Goal: Transaction & Acquisition: Purchase product/service

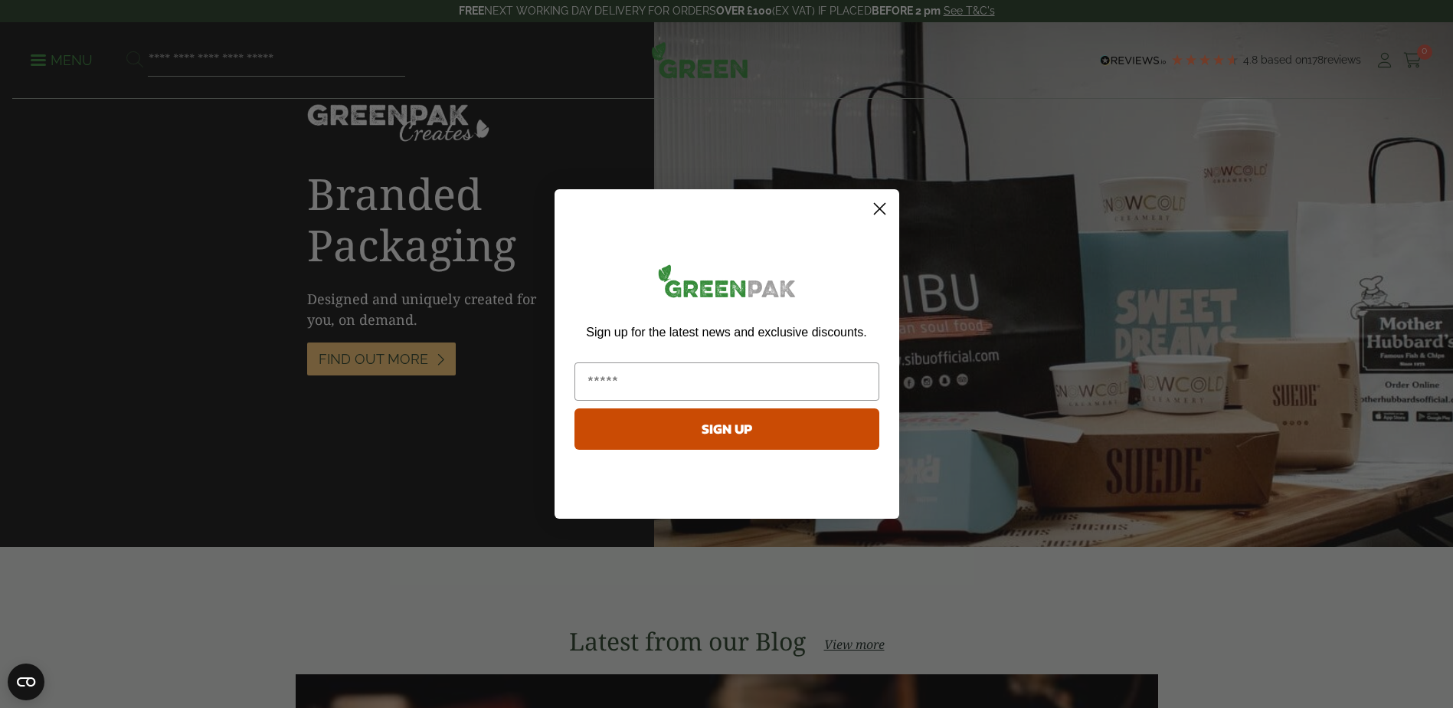
scroll to position [1914, 0]
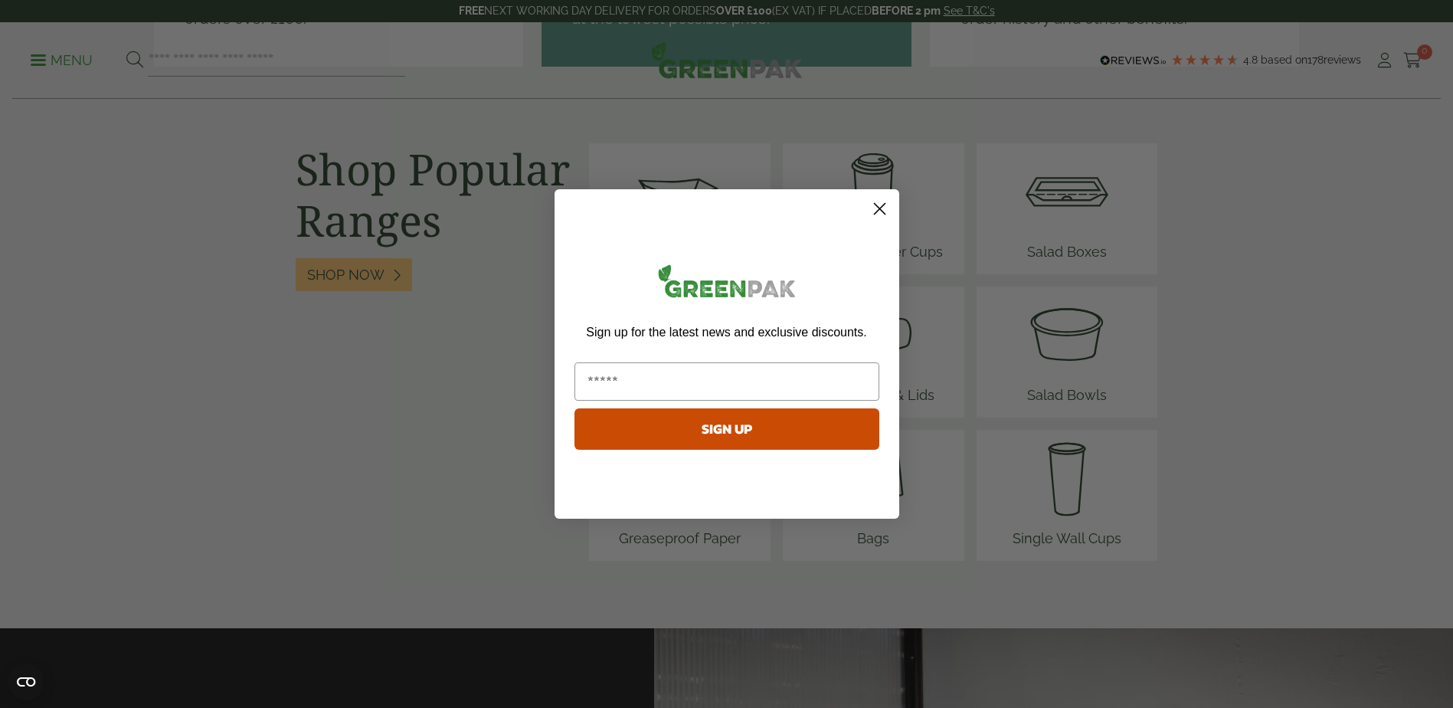
click at [883, 211] on circle "Close dialog" at bounding box center [878, 208] width 25 height 25
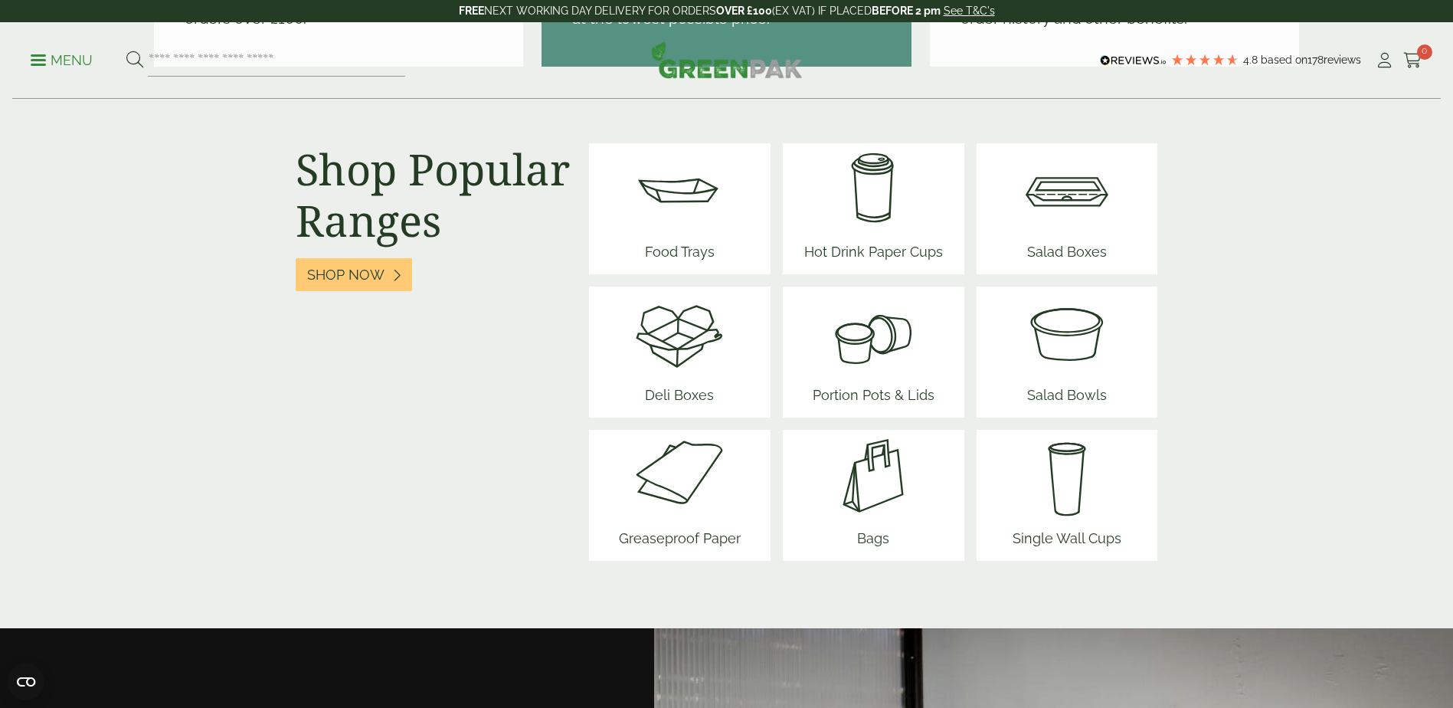
click at [1055, 342] on img at bounding box center [1067, 332] width 92 height 92
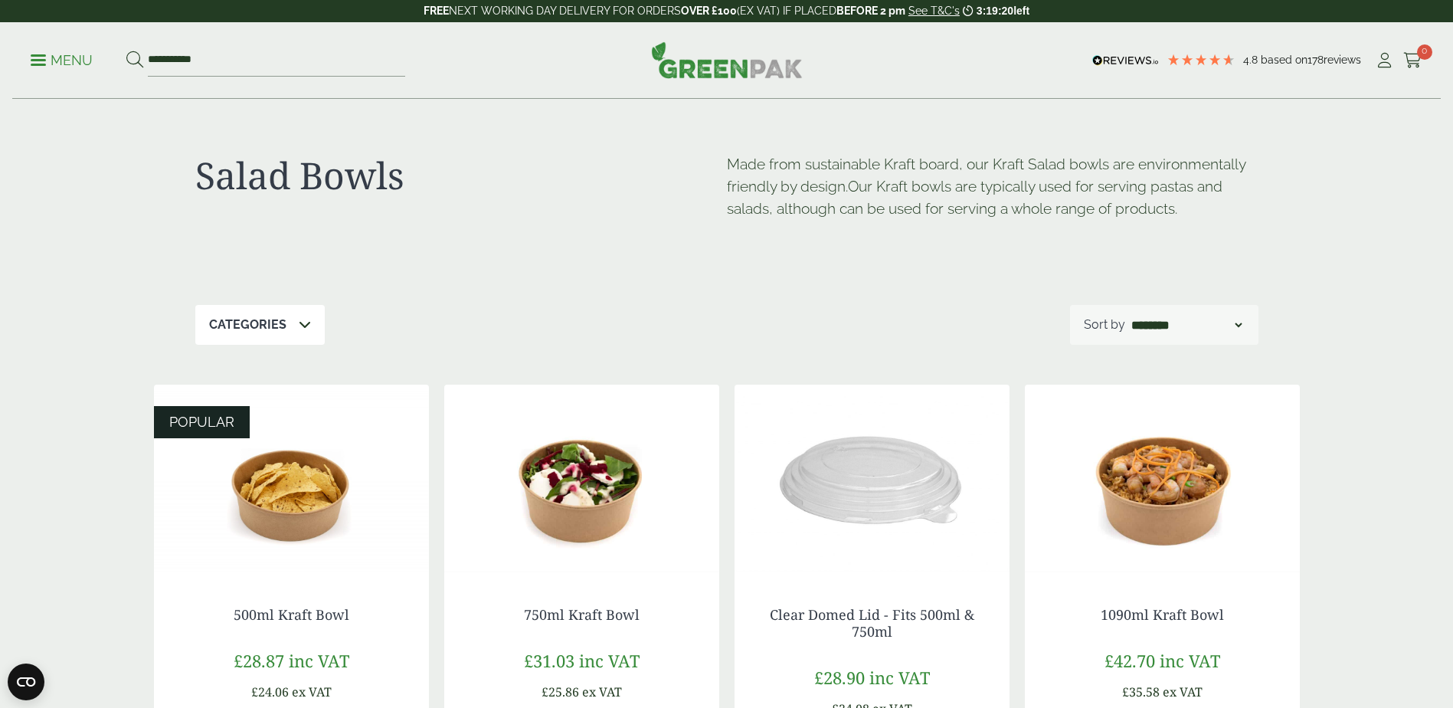
click at [287, 335] on div "Categories" at bounding box center [259, 325] width 129 height 40
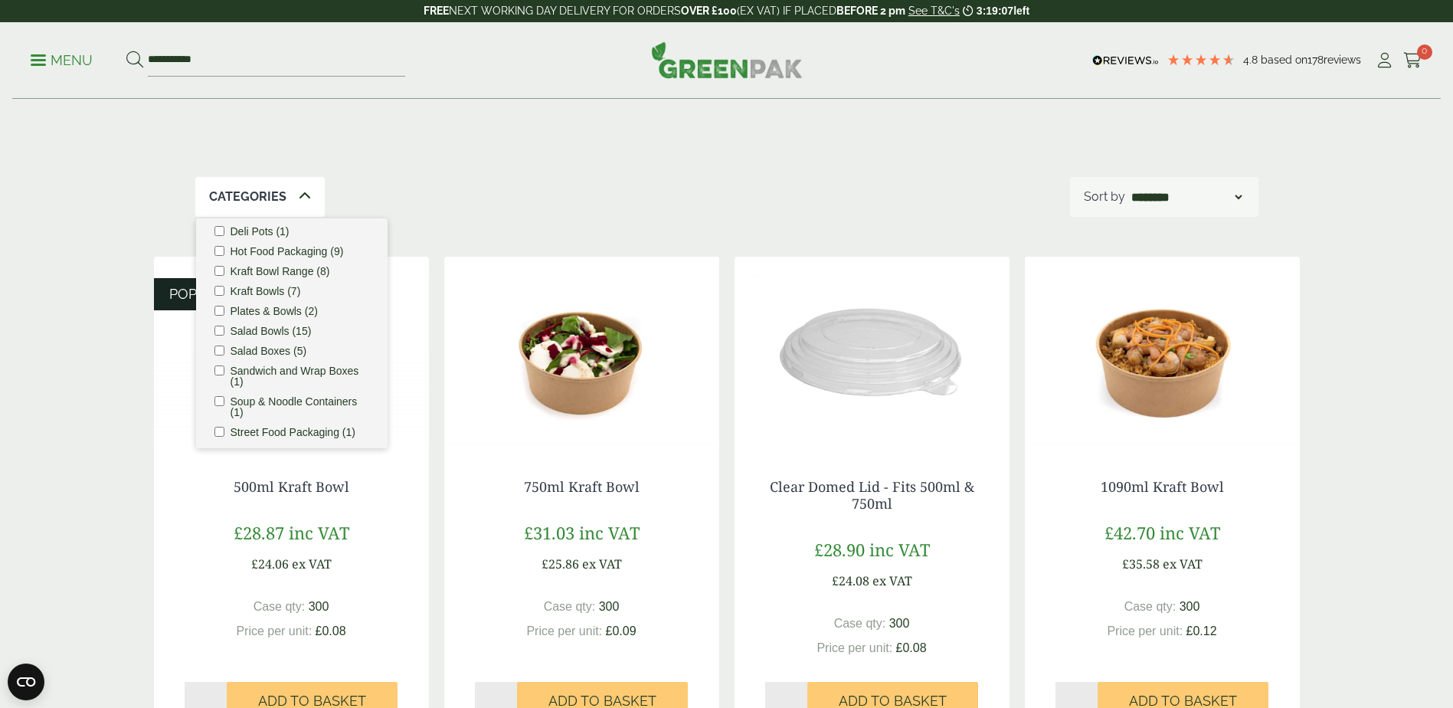
scroll to position [78, 0]
click at [260, 329] on label "Salad Bowls (15)" at bounding box center [270, 323] width 81 height 11
click at [454, 188] on div "Categories 1 Bagasse (1) Chip Trays & Scoops (1) Cold Food Packaging (13) Deli …" at bounding box center [726, 197] width 1063 height 40
click at [321, 198] on div "Categories 1" at bounding box center [272, 197] width 155 height 40
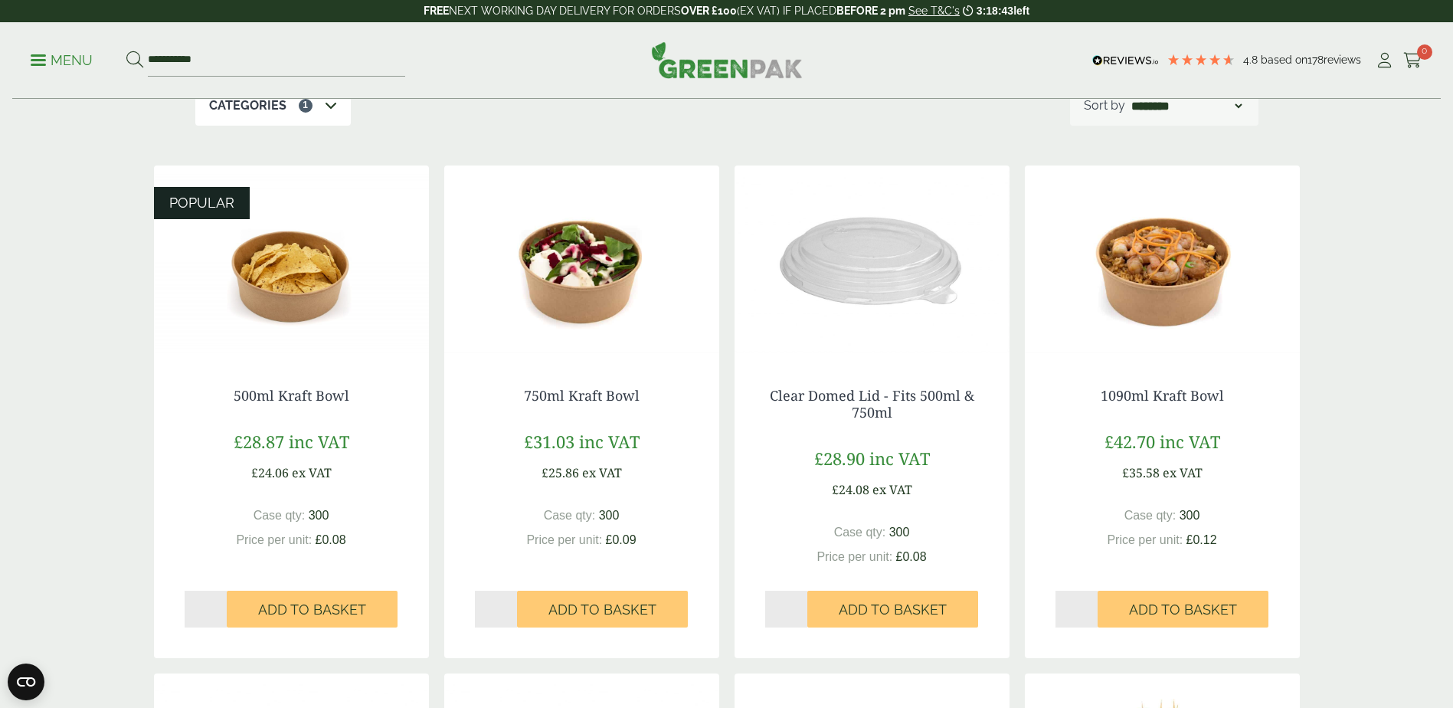
scroll to position [0, 0]
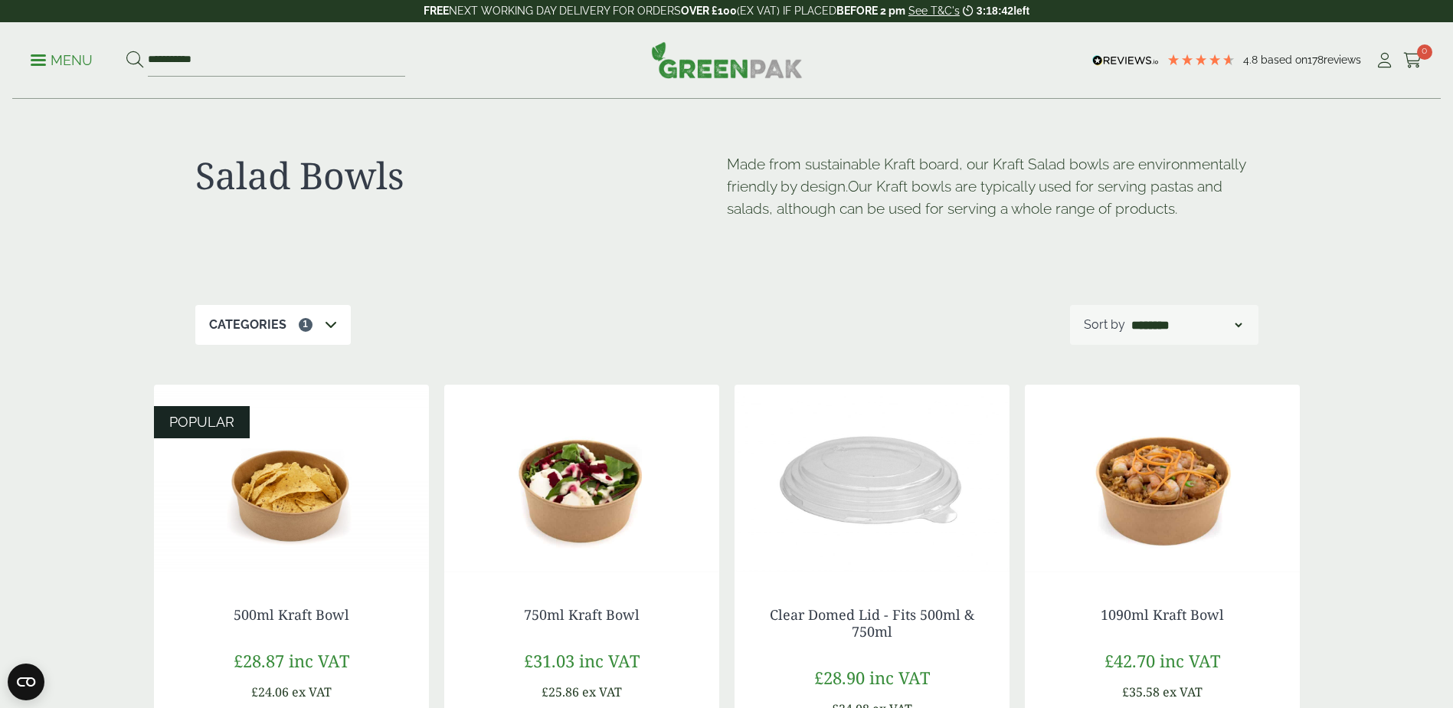
click at [334, 319] on icon at bounding box center [331, 324] width 12 height 12
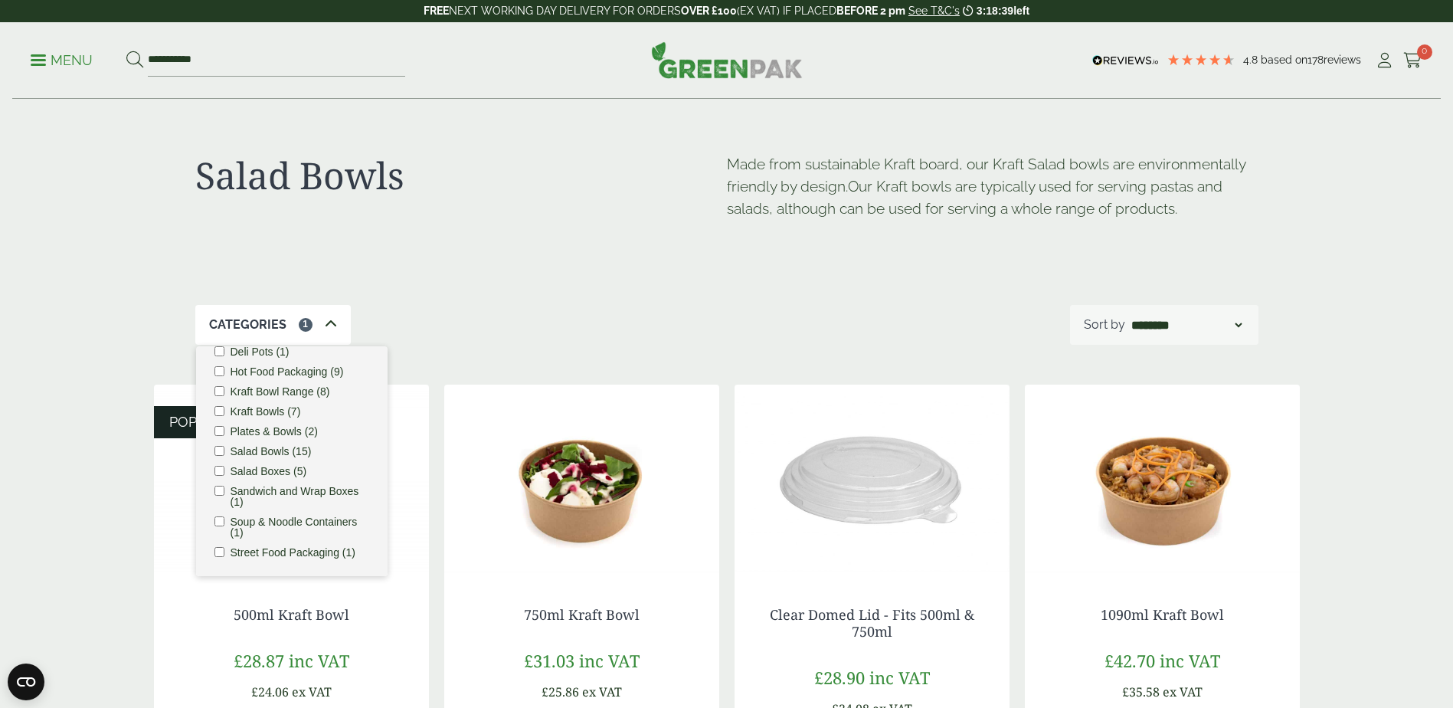
click at [245, 450] on label "Salad Bowls (15)" at bounding box center [270, 451] width 81 height 11
click at [240, 450] on label "Salad Bowls (15)" at bounding box center [270, 451] width 81 height 11
click at [572, 306] on div "Categories 1 Bagasse (1) Chip Trays & Scoops (1) Cold Food Packaging (13) Deli …" at bounding box center [726, 325] width 1063 height 40
click at [1234, 332] on select "**********" at bounding box center [1186, 324] width 116 height 18
select select "*********"
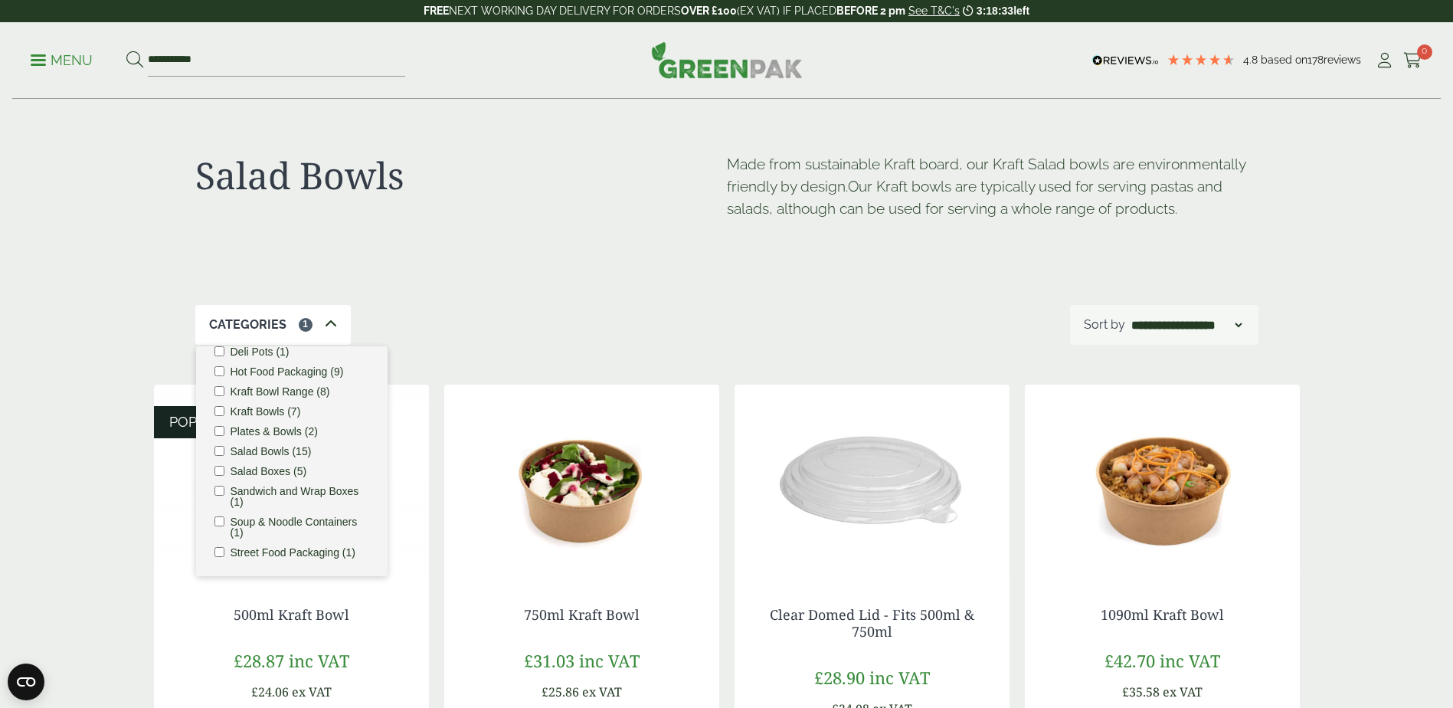
click at [1128, 315] on select "**********" at bounding box center [1186, 324] width 116 height 18
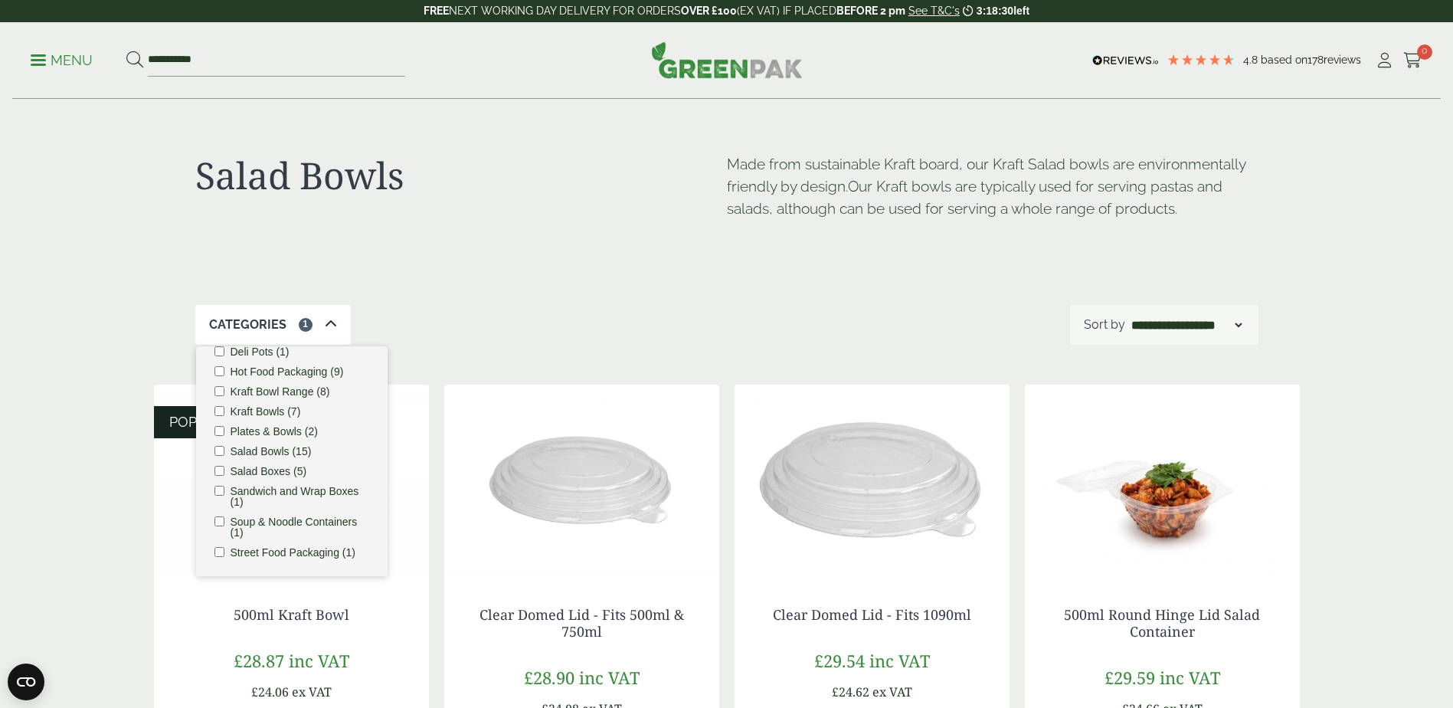
click at [331, 327] on icon at bounding box center [331, 324] width 12 height 12
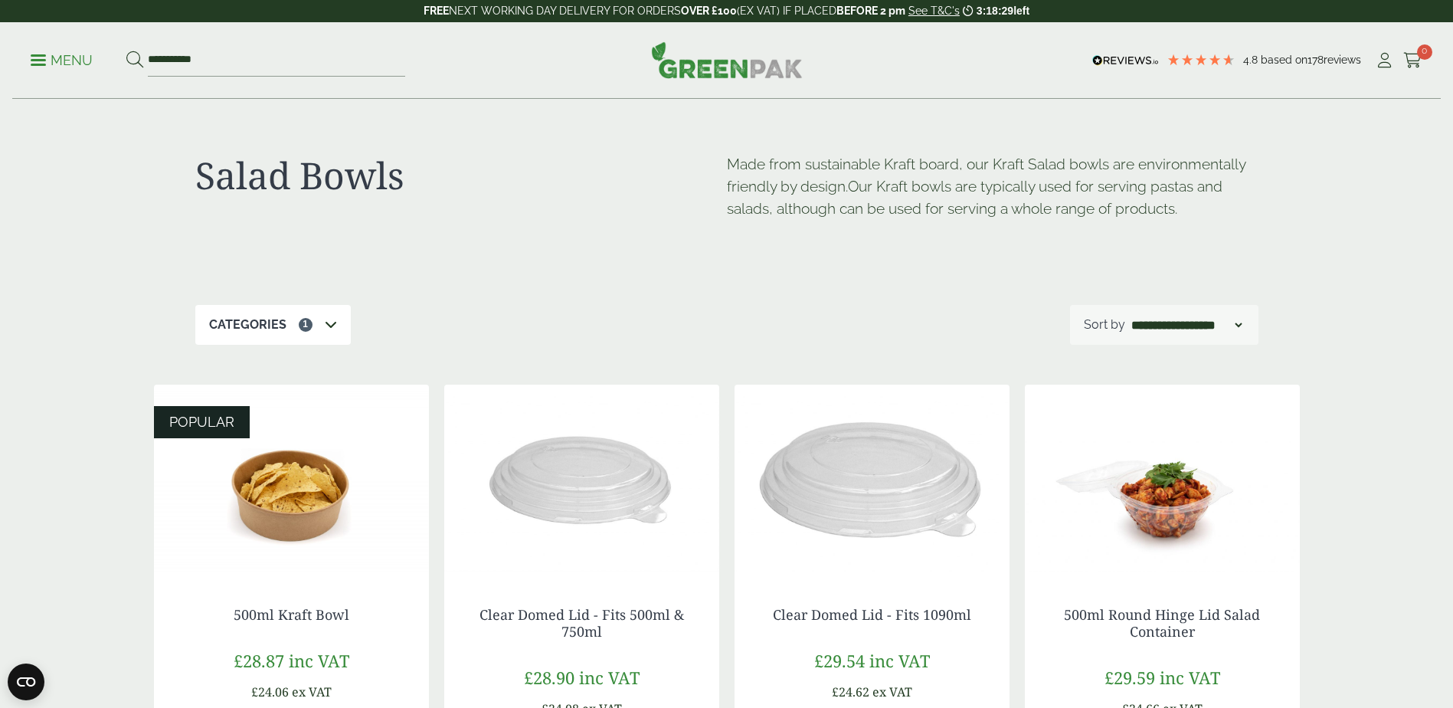
click at [331, 327] on icon at bounding box center [331, 324] width 12 height 12
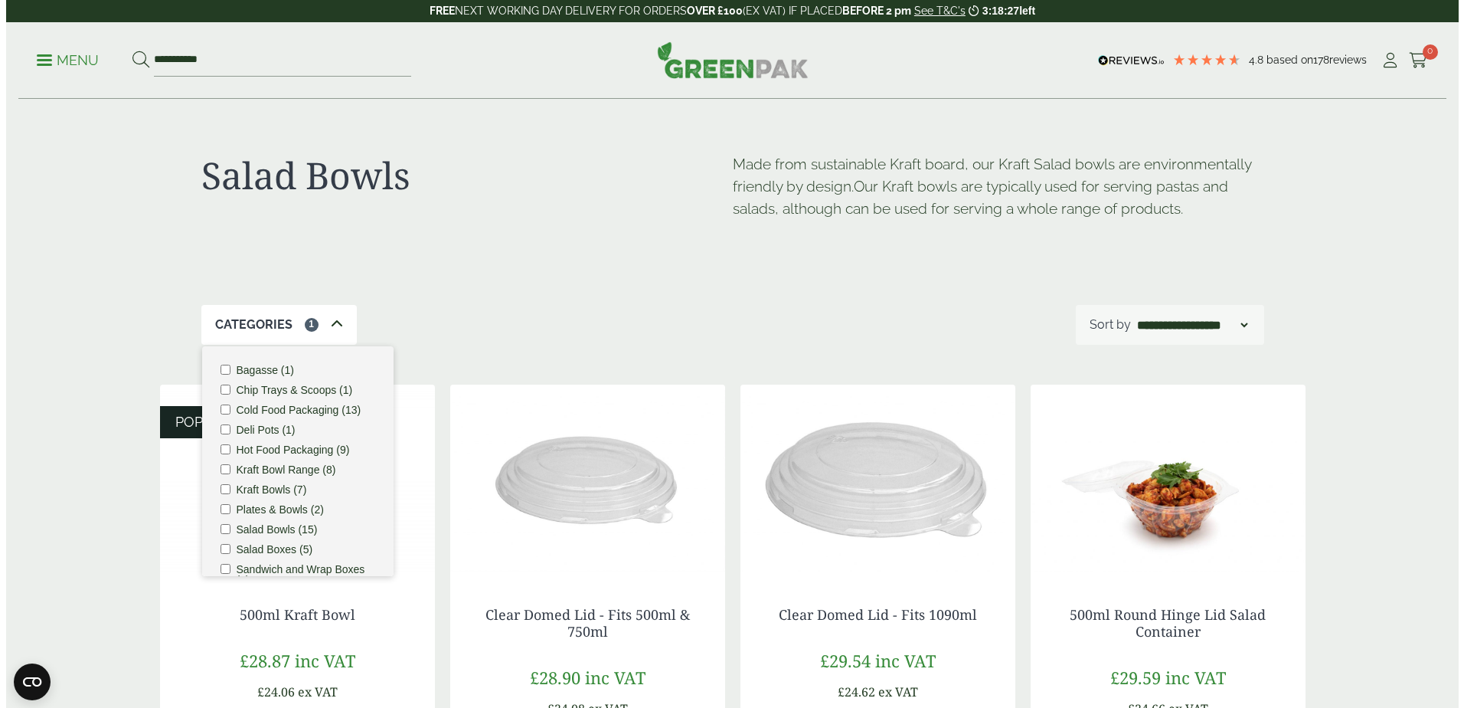
scroll to position [78, 0]
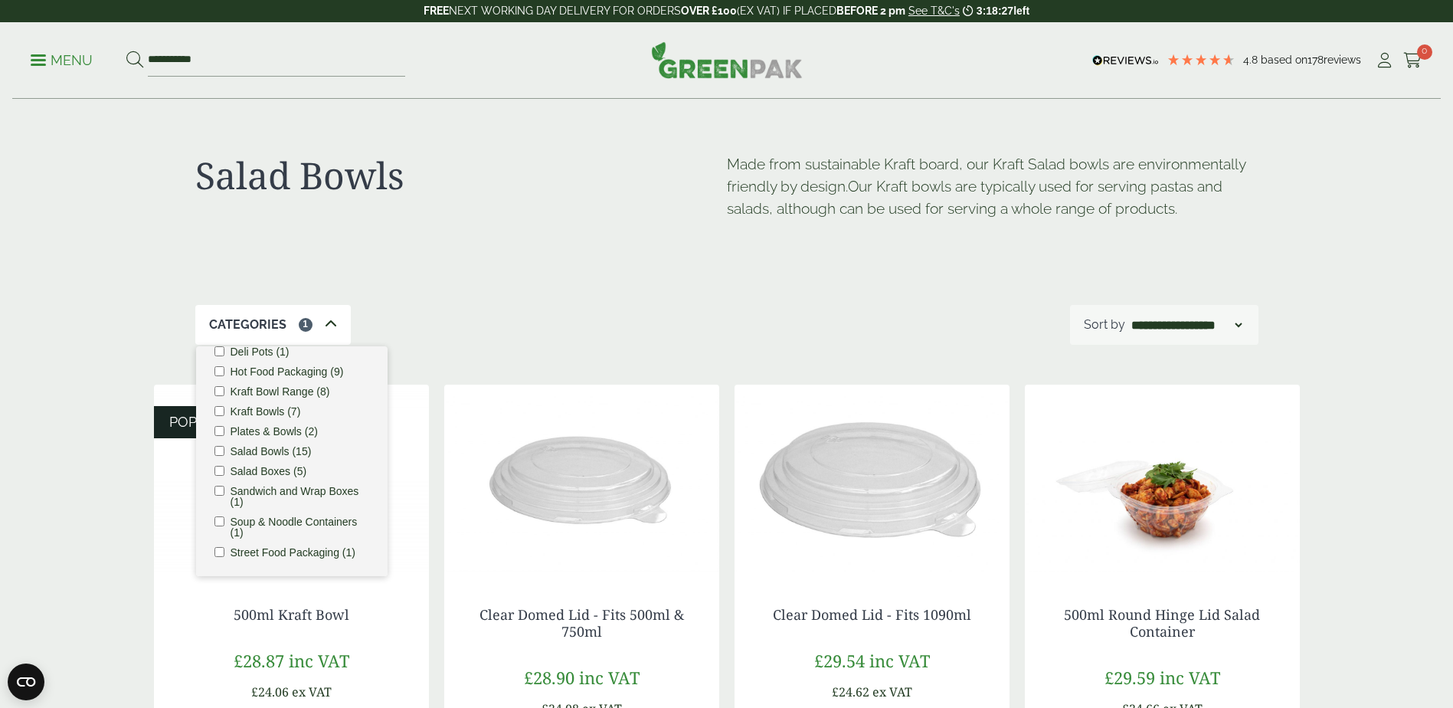
click at [461, 289] on div "Salad Bowls Made from sustainable Kraft board, our Kraft Salad bowls are enviro…" at bounding box center [726, 202] width 1063 height 205
click at [33, 60] on span at bounding box center [38, 60] width 15 height 2
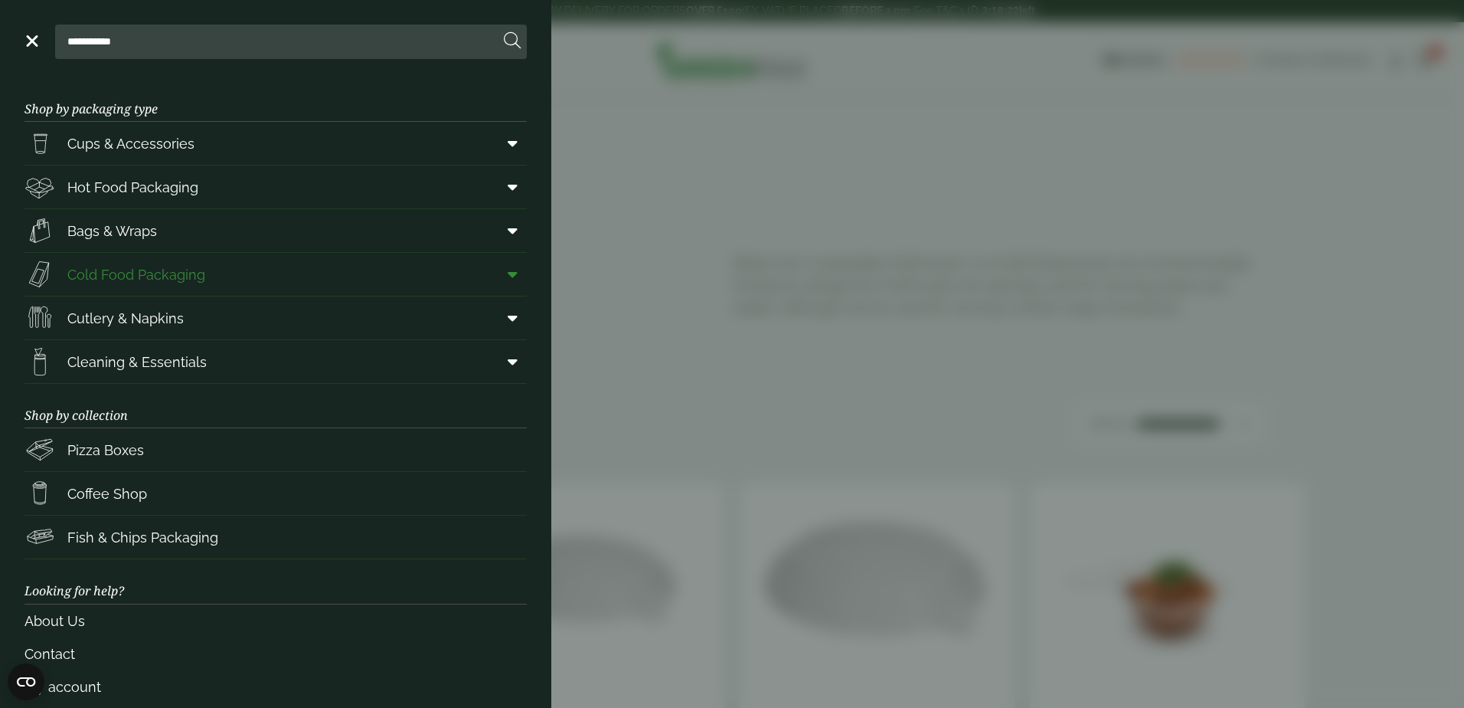
click at [512, 275] on span at bounding box center [509, 274] width 34 height 29
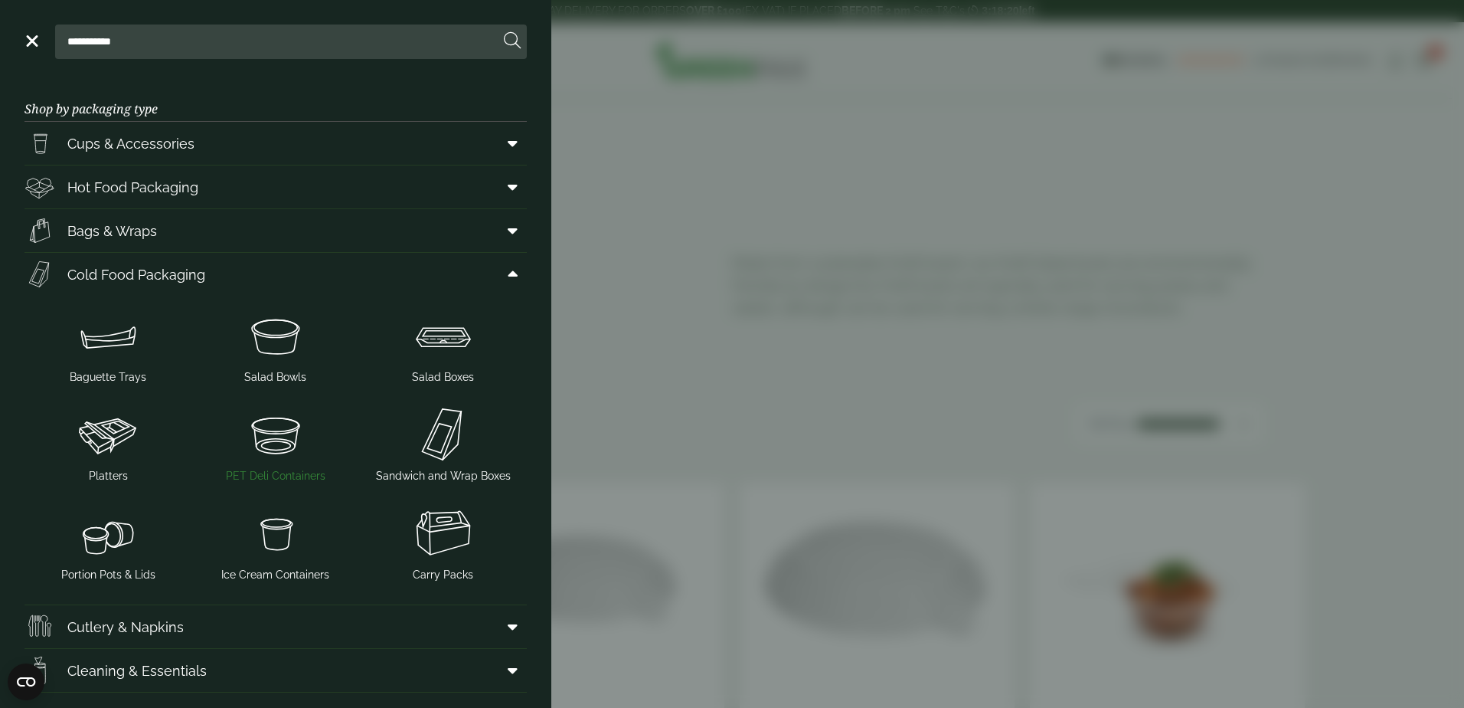
click at [287, 430] on img at bounding box center [275, 434] width 155 height 61
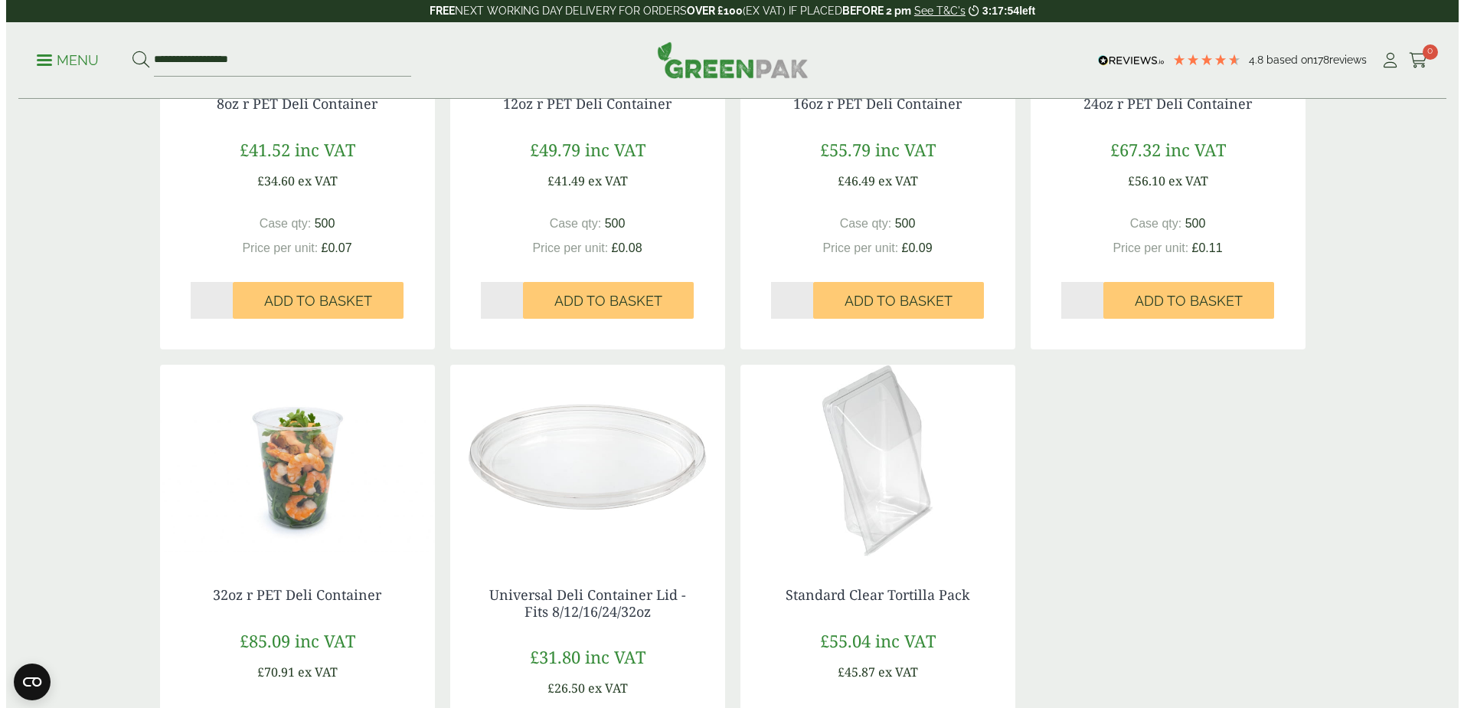
scroll to position [128, 0]
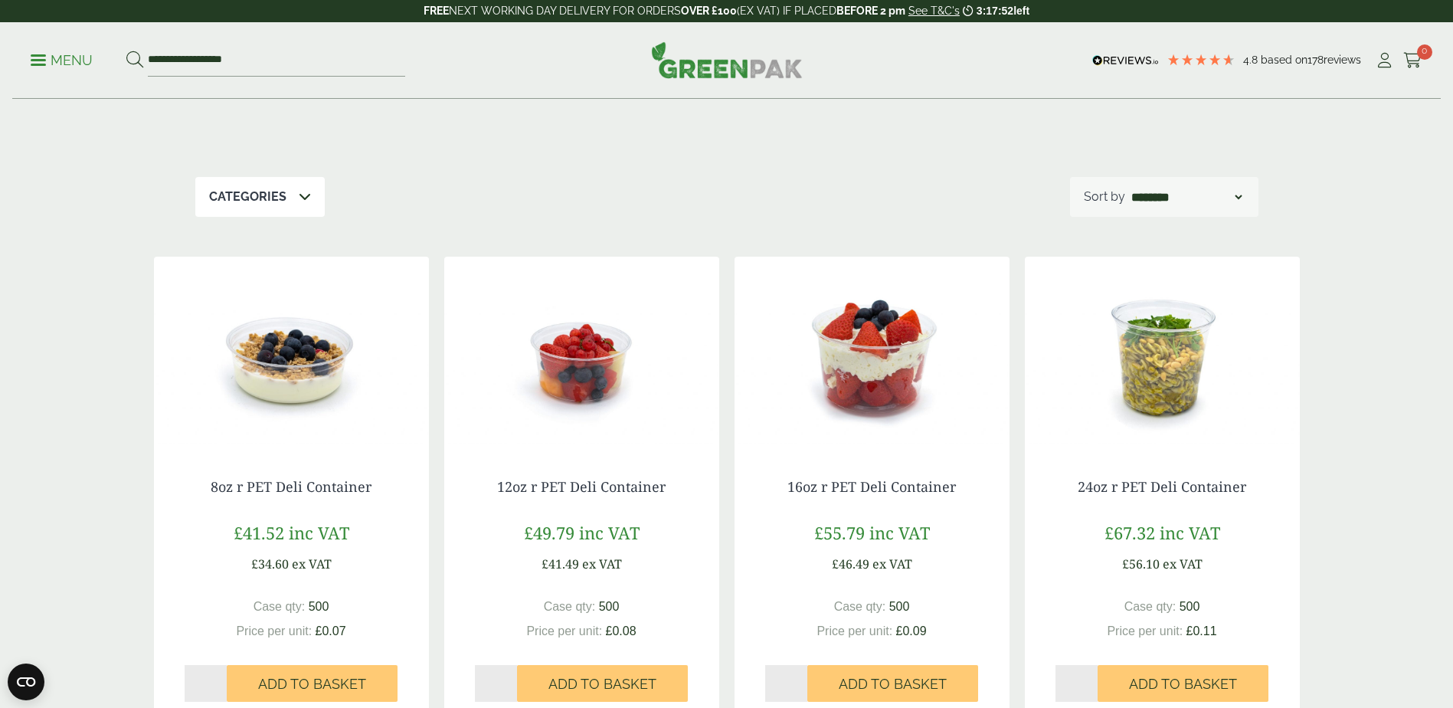
click at [33, 64] on link "Menu" at bounding box center [62, 58] width 62 height 15
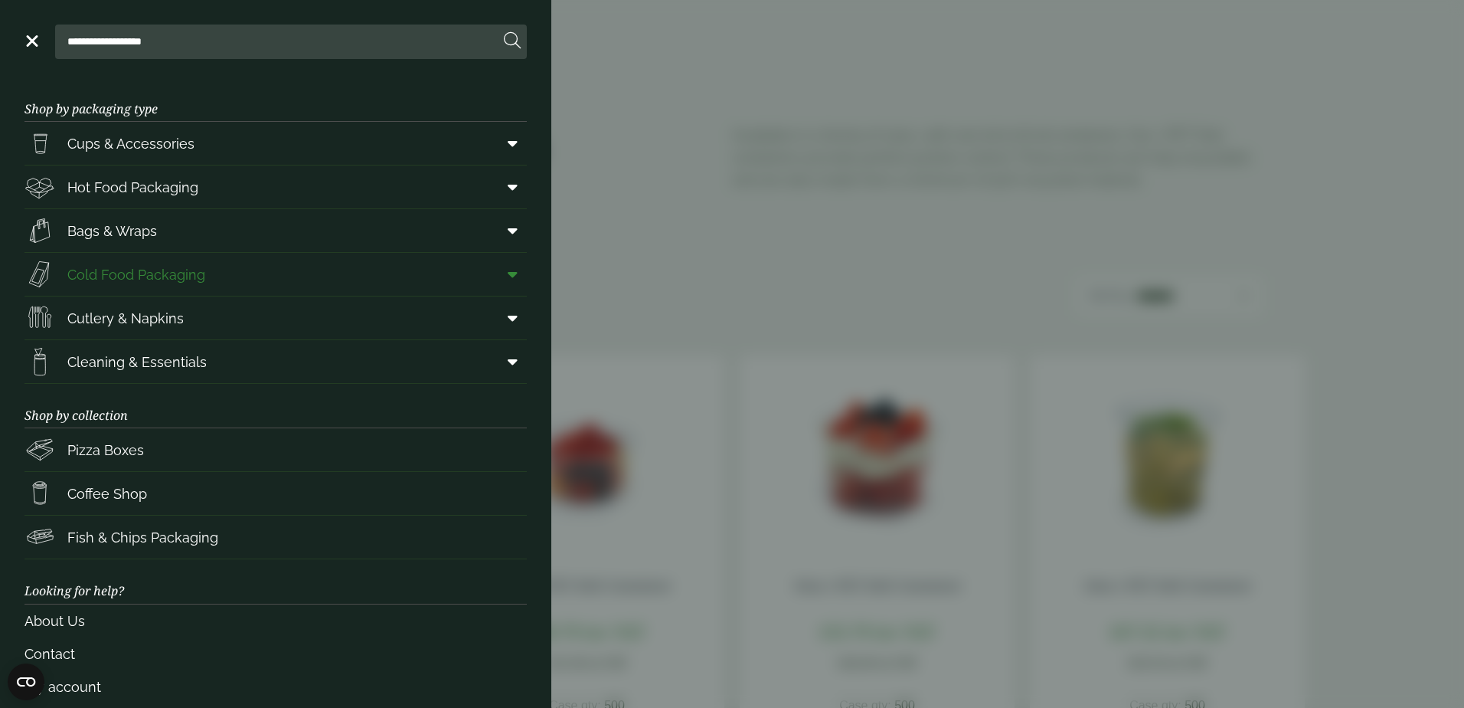
click at [492, 282] on span at bounding box center [509, 274] width 34 height 29
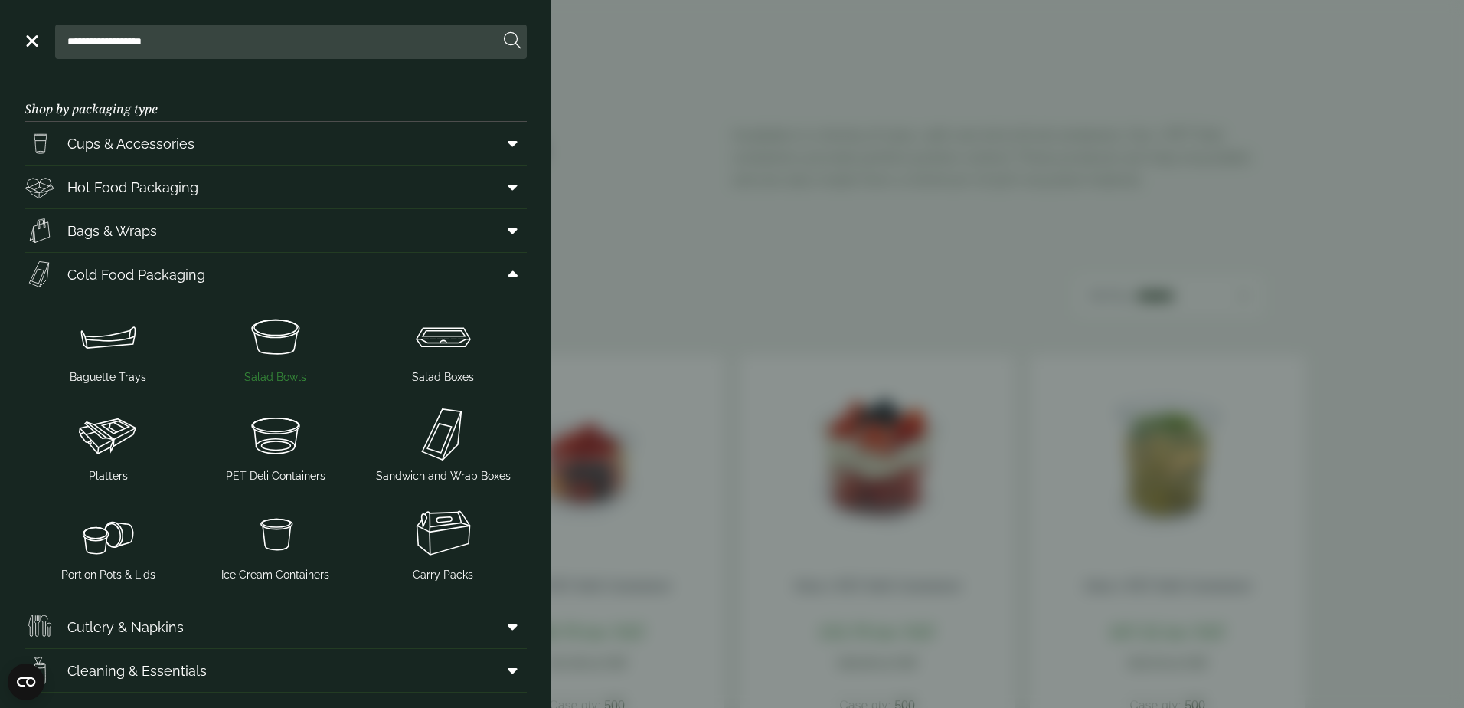
click at [285, 334] on img at bounding box center [275, 335] width 155 height 61
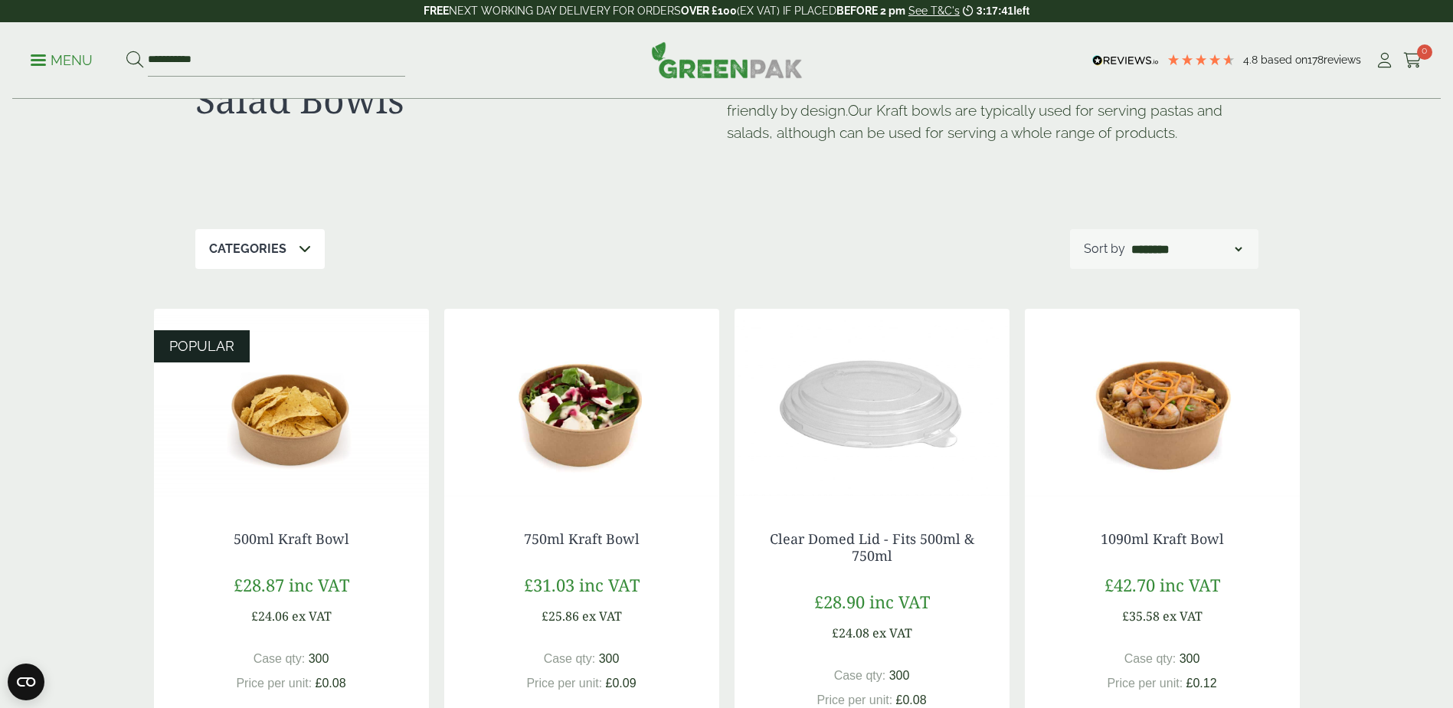
scroll to position [128, 0]
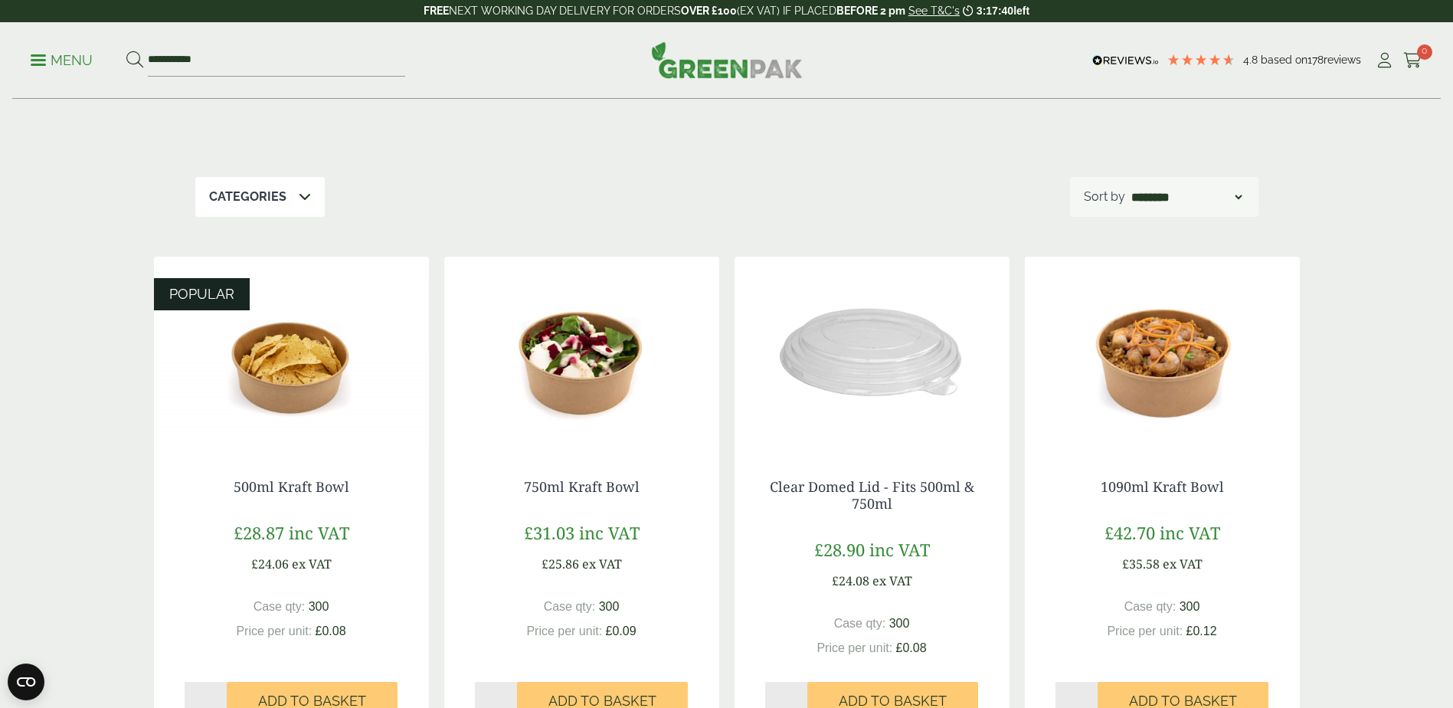
click at [1246, 190] on div "**********" at bounding box center [1164, 197] width 188 height 40
click at [1238, 195] on select "**********" at bounding box center [1186, 197] width 116 height 18
select select "**********"
click at [1128, 188] on select "**********" at bounding box center [1186, 197] width 116 height 18
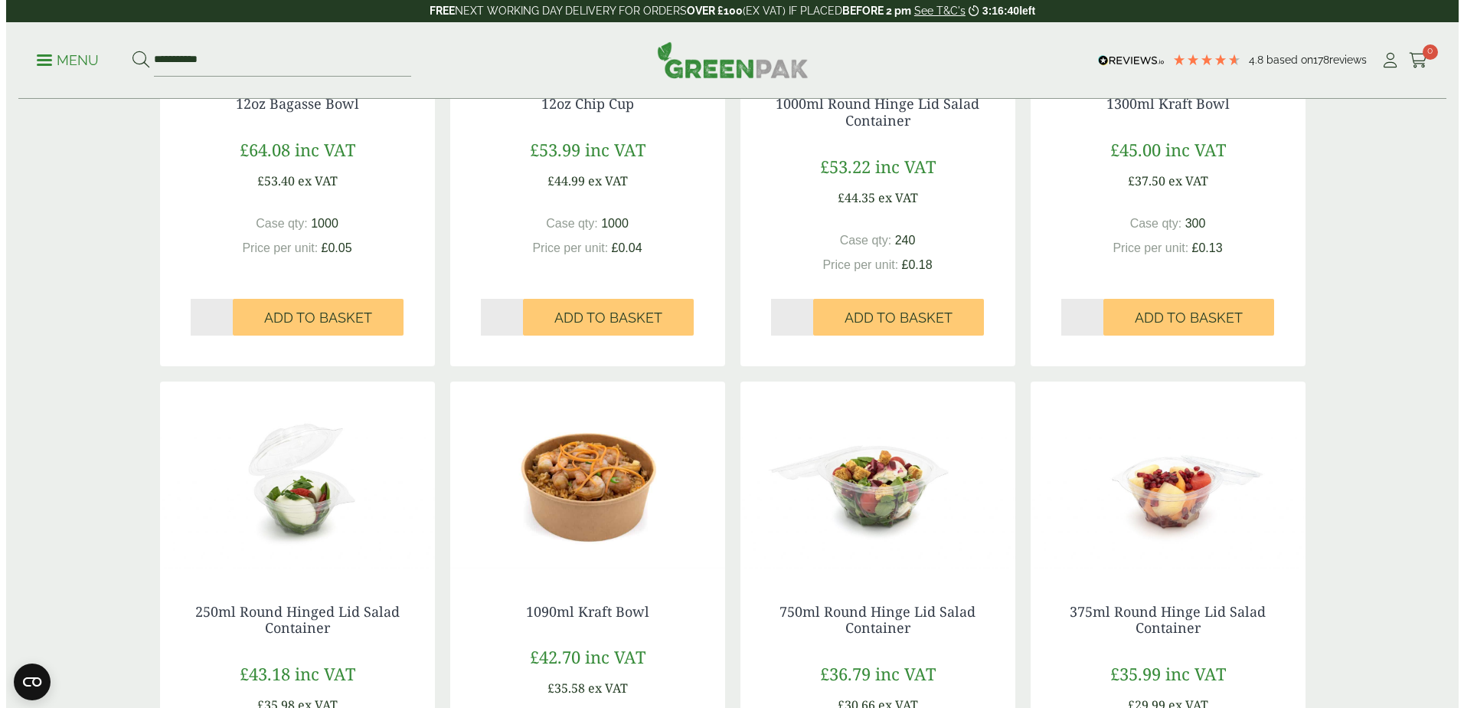
scroll to position [0, 0]
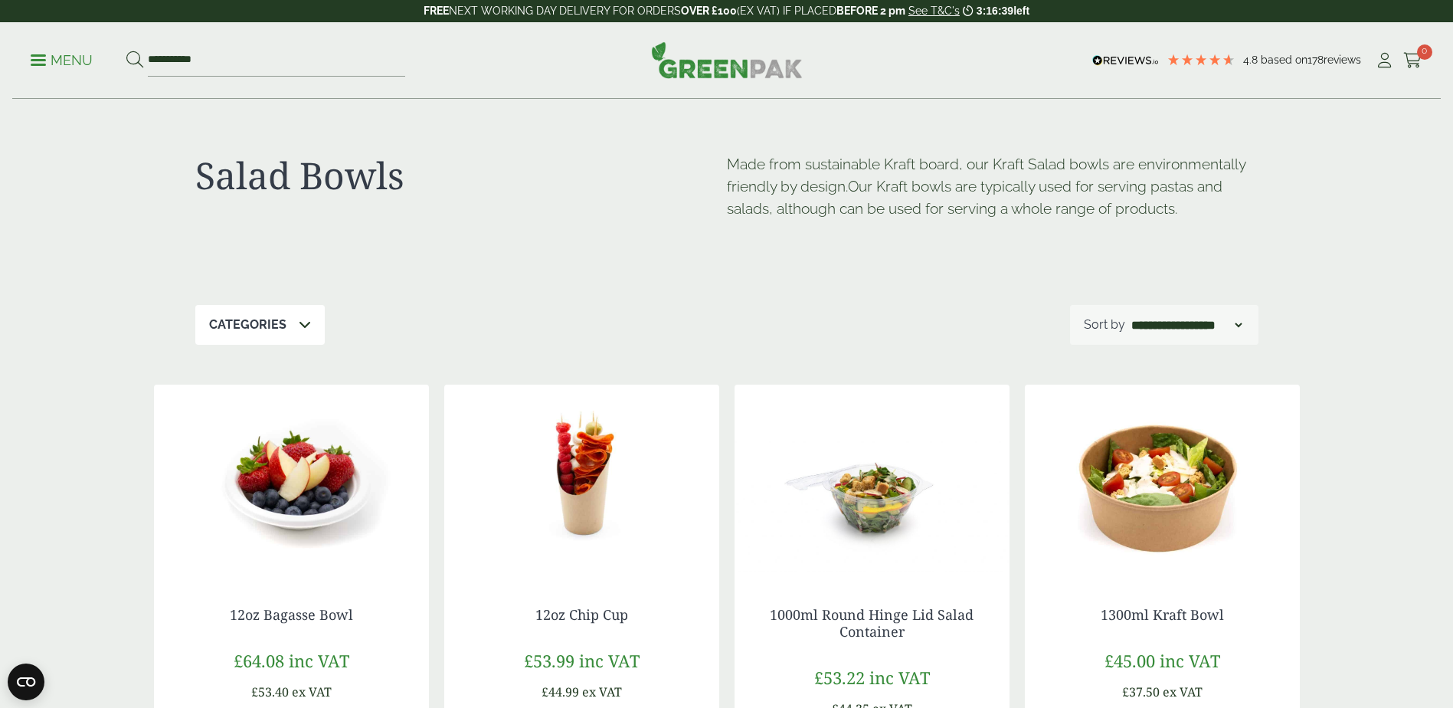
click at [44, 60] on span at bounding box center [38, 60] width 15 height 2
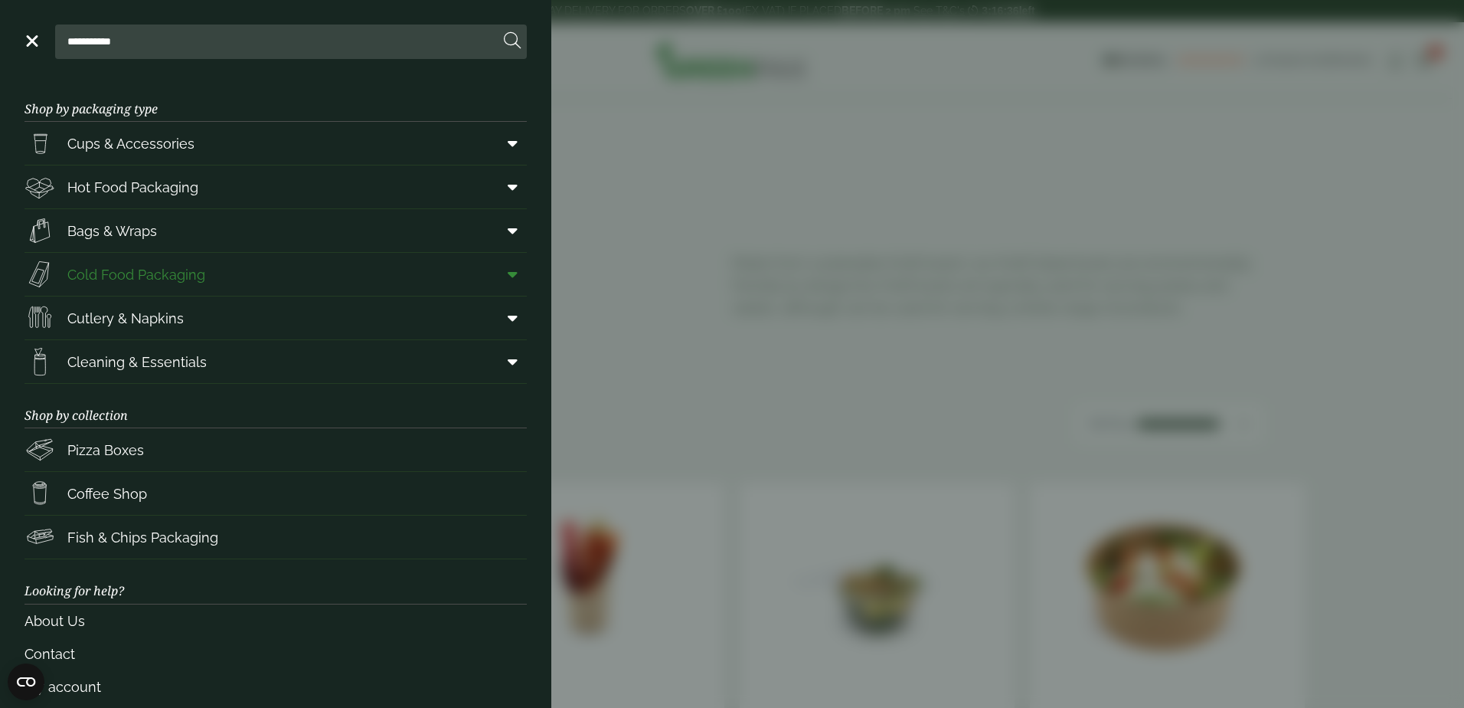
click at [492, 279] on span at bounding box center [509, 274] width 34 height 29
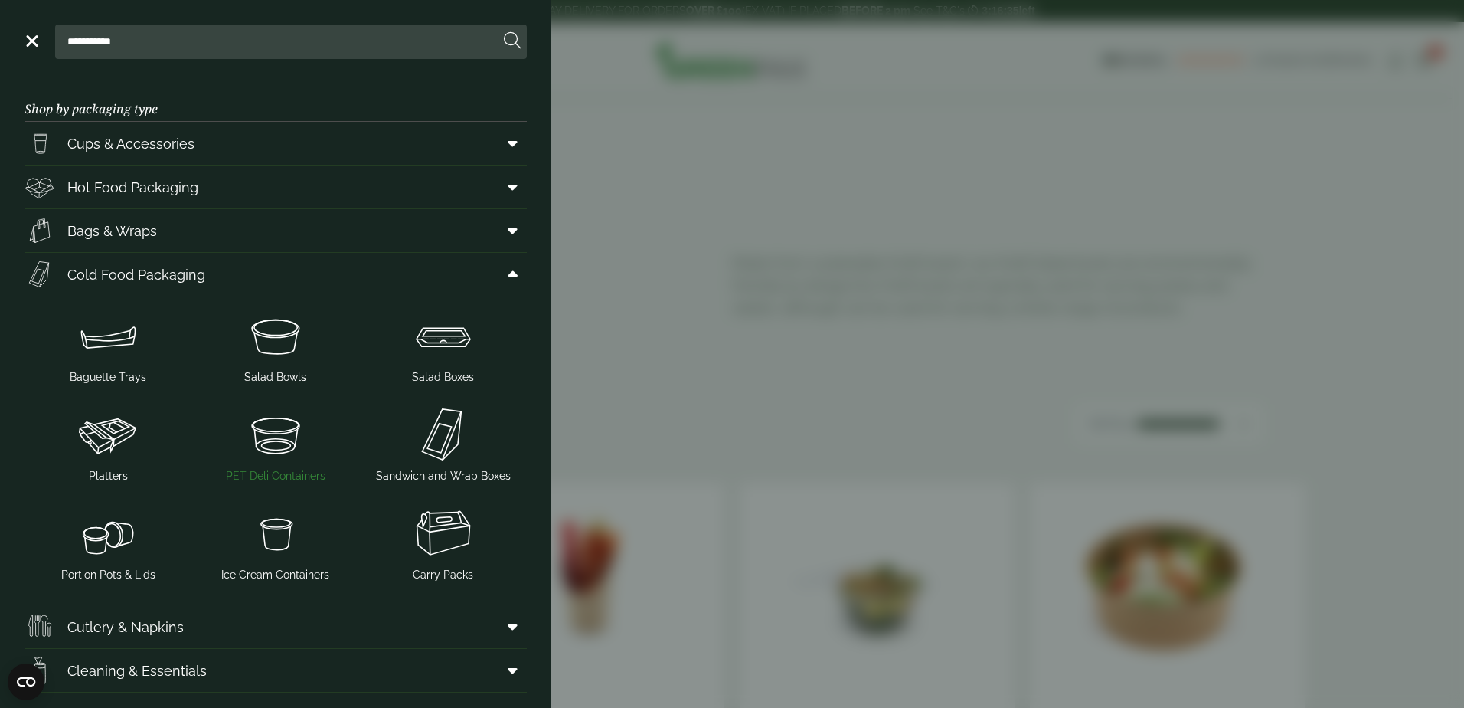
click at [296, 450] on img at bounding box center [275, 434] width 155 height 61
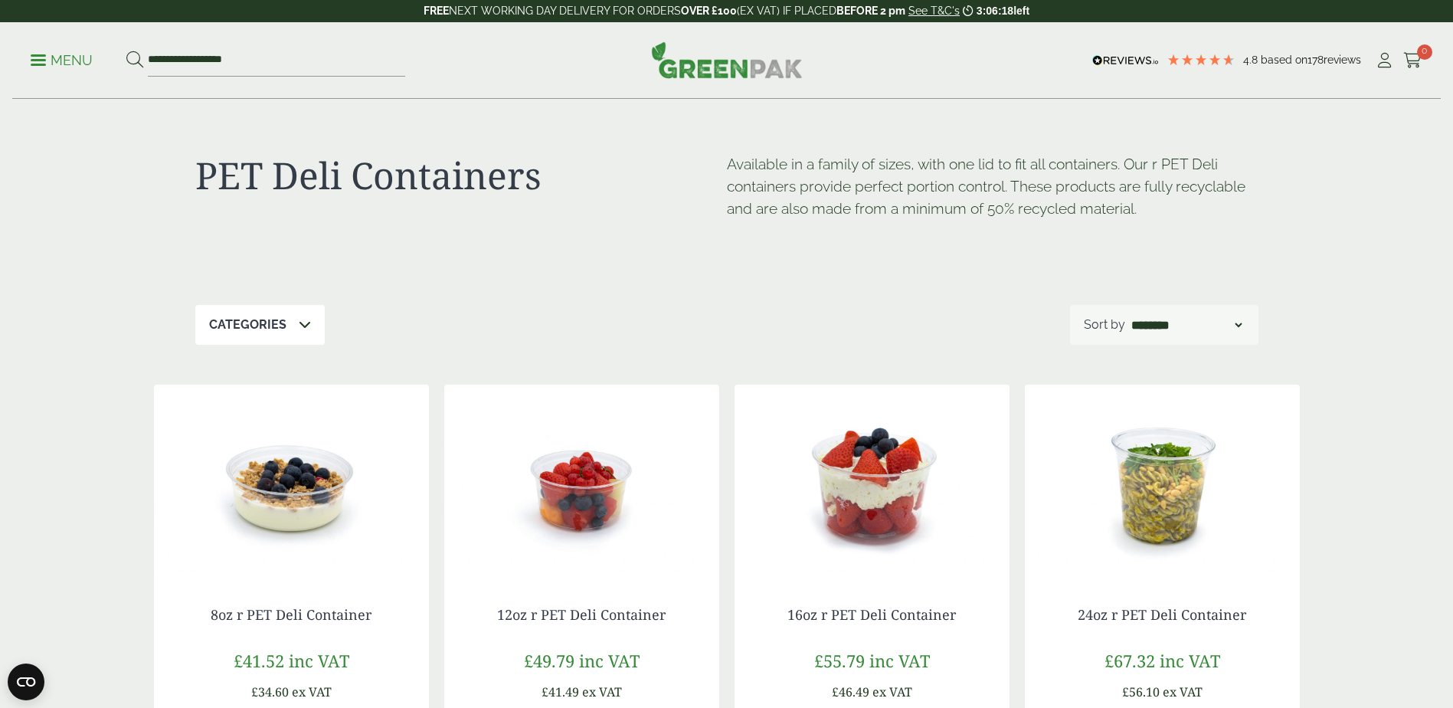
click at [60, 67] on p "Menu" at bounding box center [62, 60] width 62 height 18
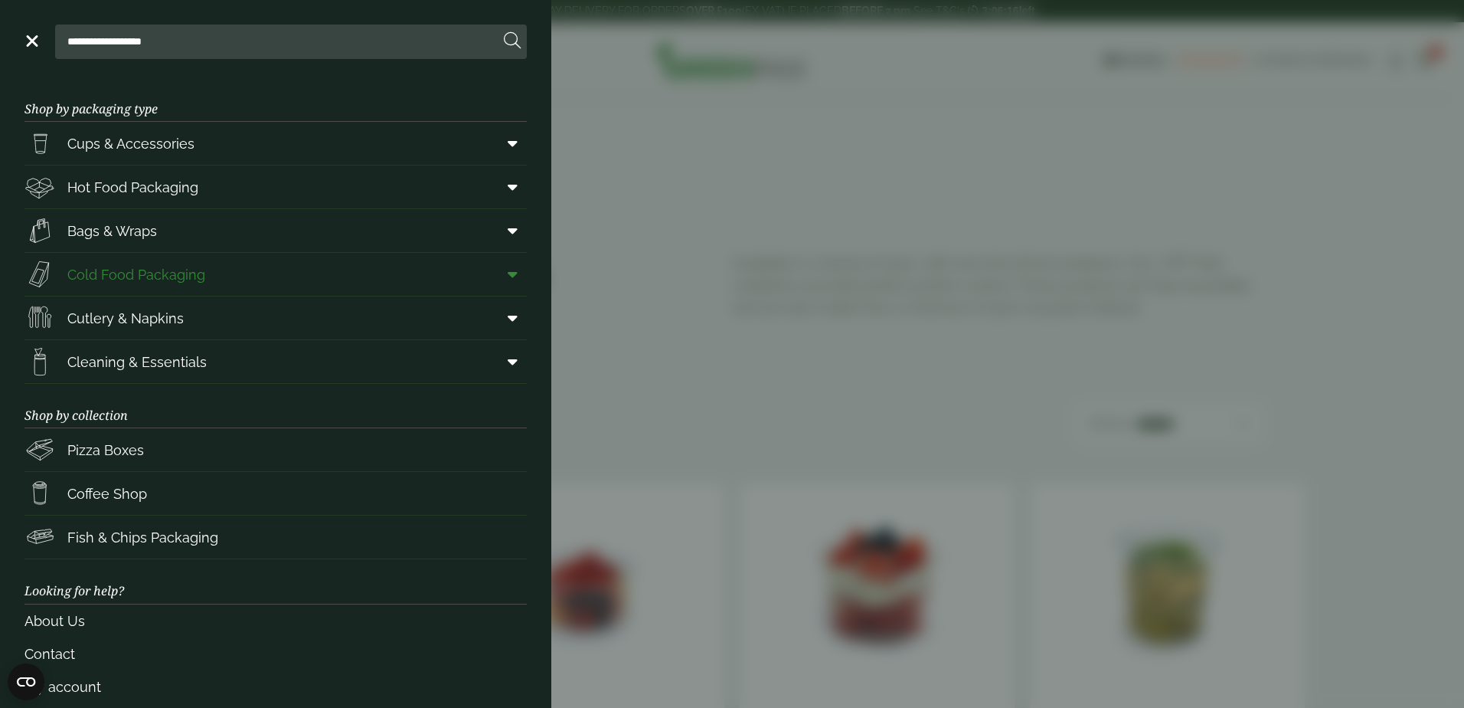
click at [508, 277] on span at bounding box center [509, 274] width 34 height 29
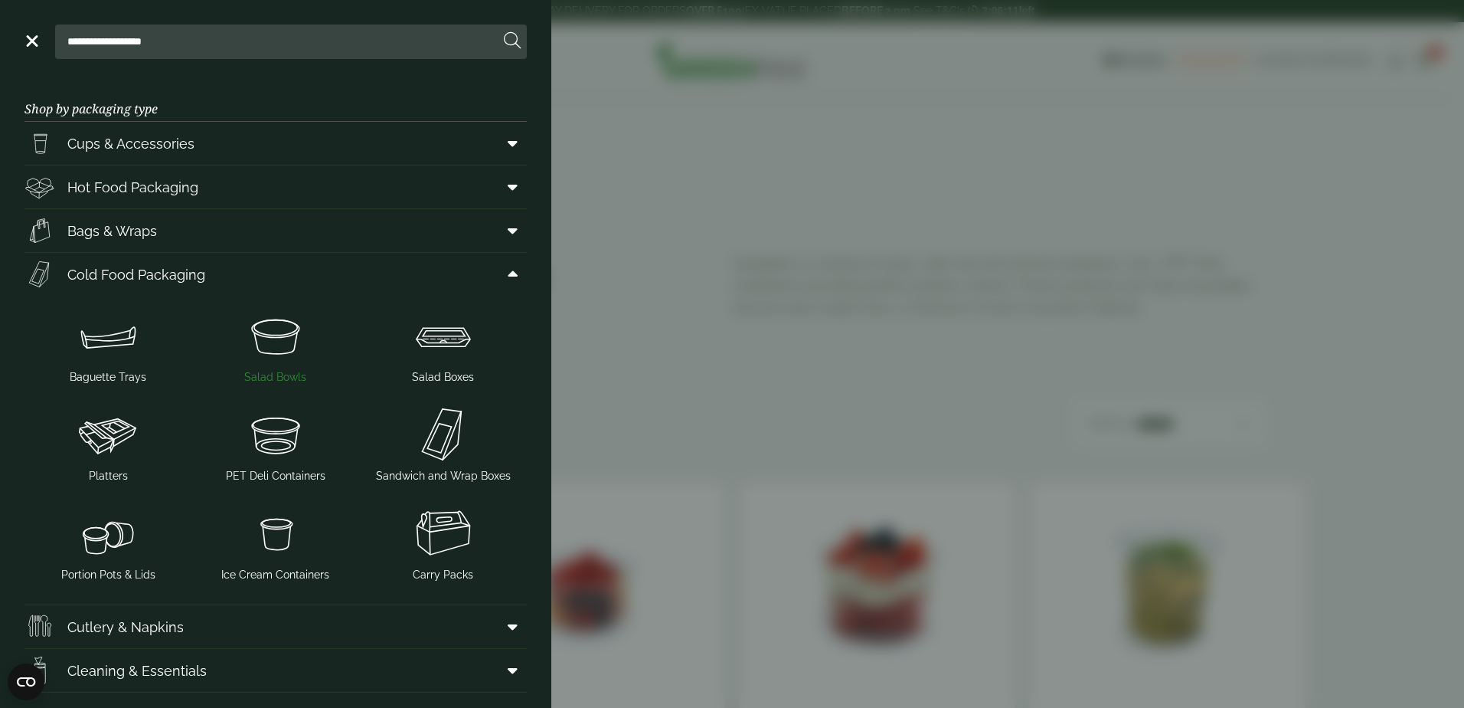
click at [286, 355] on img at bounding box center [275, 335] width 155 height 61
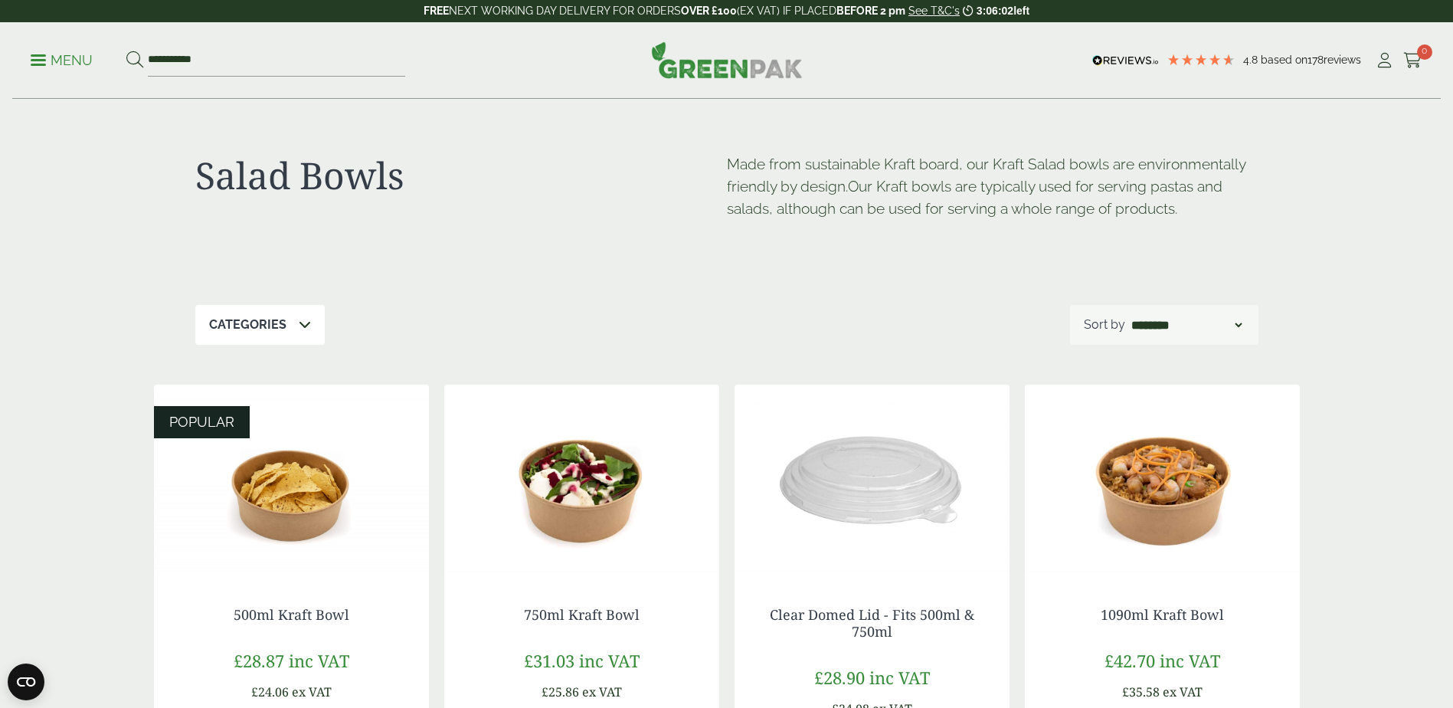
click at [299, 325] on icon at bounding box center [305, 324] width 12 height 12
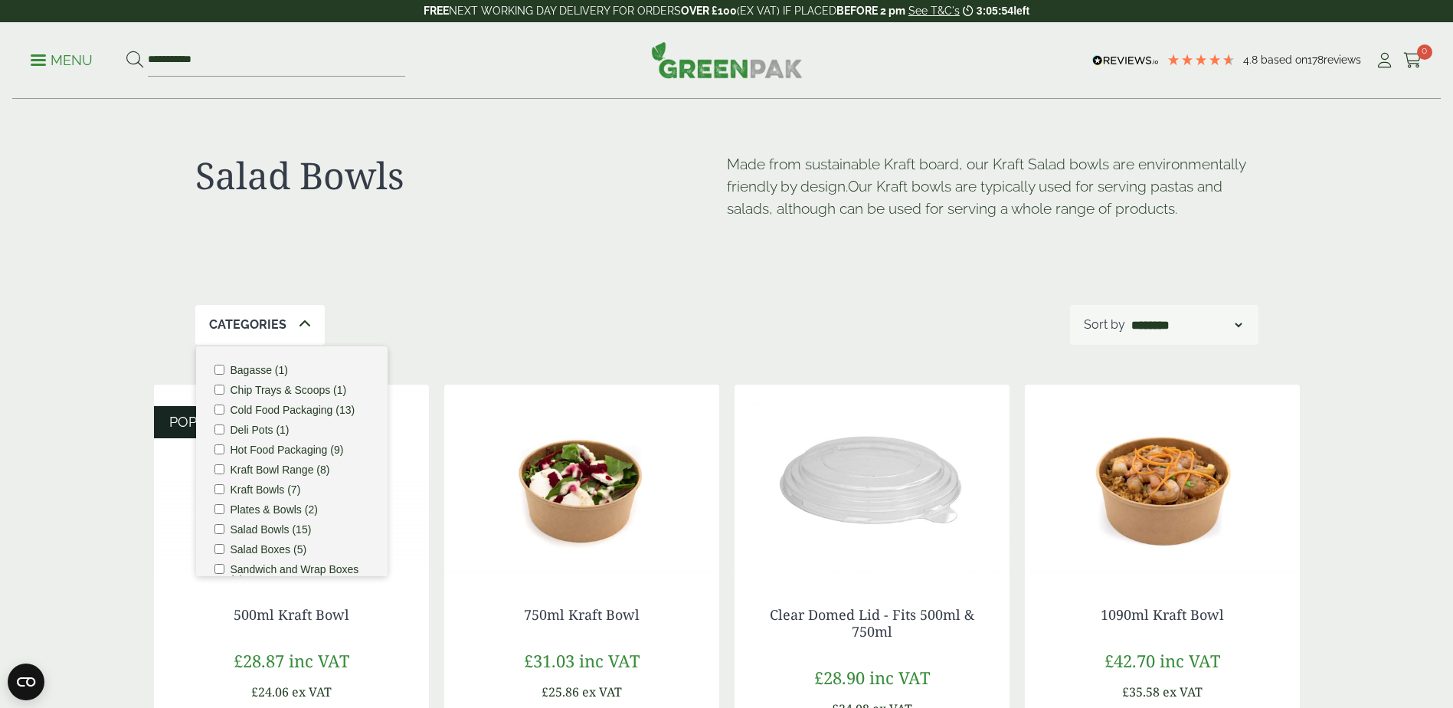
click at [487, 324] on div "Categories Bagasse (1) Chip Trays & Scoops (1) Cold Food Packaging (13) Deli Po…" at bounding box center [726, 325] width 1063 height 40
click at [64, 63] on p "Menu" at bounding box center [62, 60] width 62 height 18
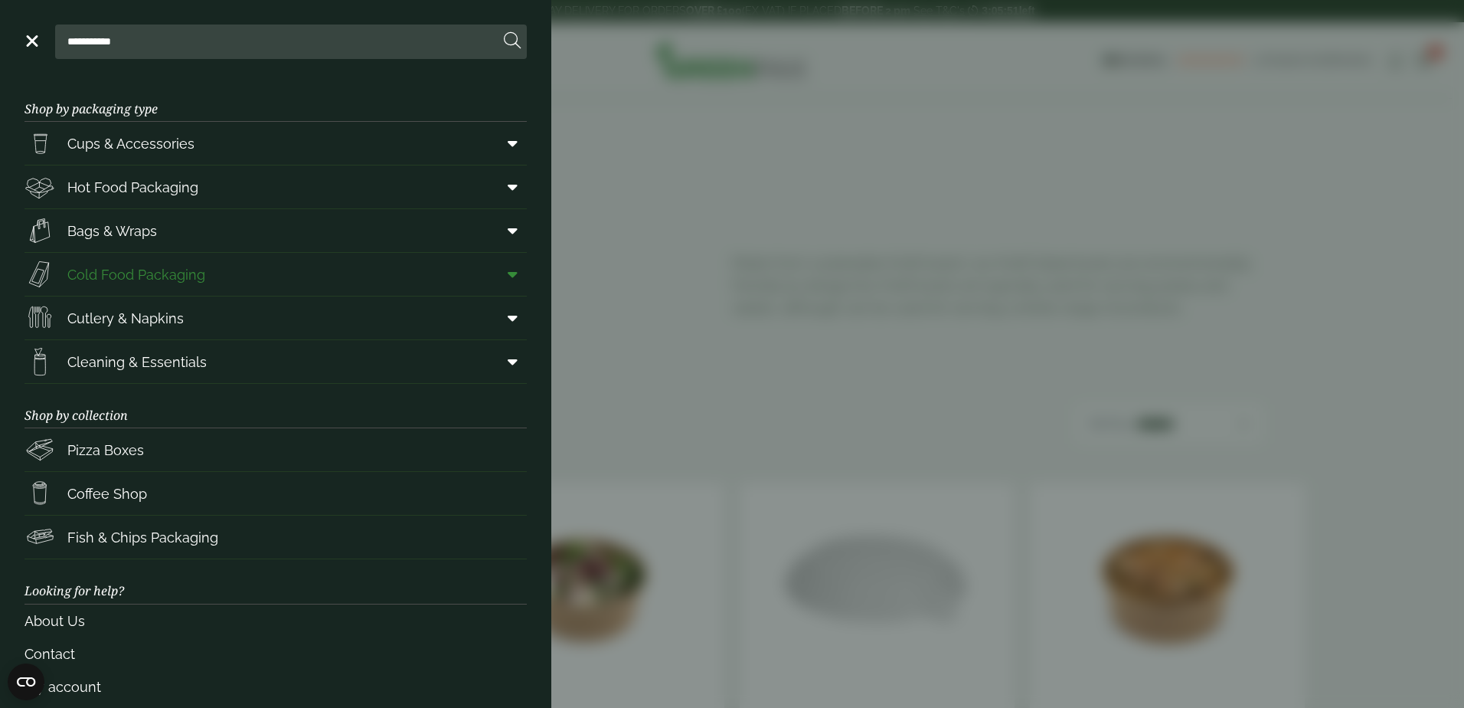
click at [492, 280] on span at bounding box center [509, 274] width 34 height 29
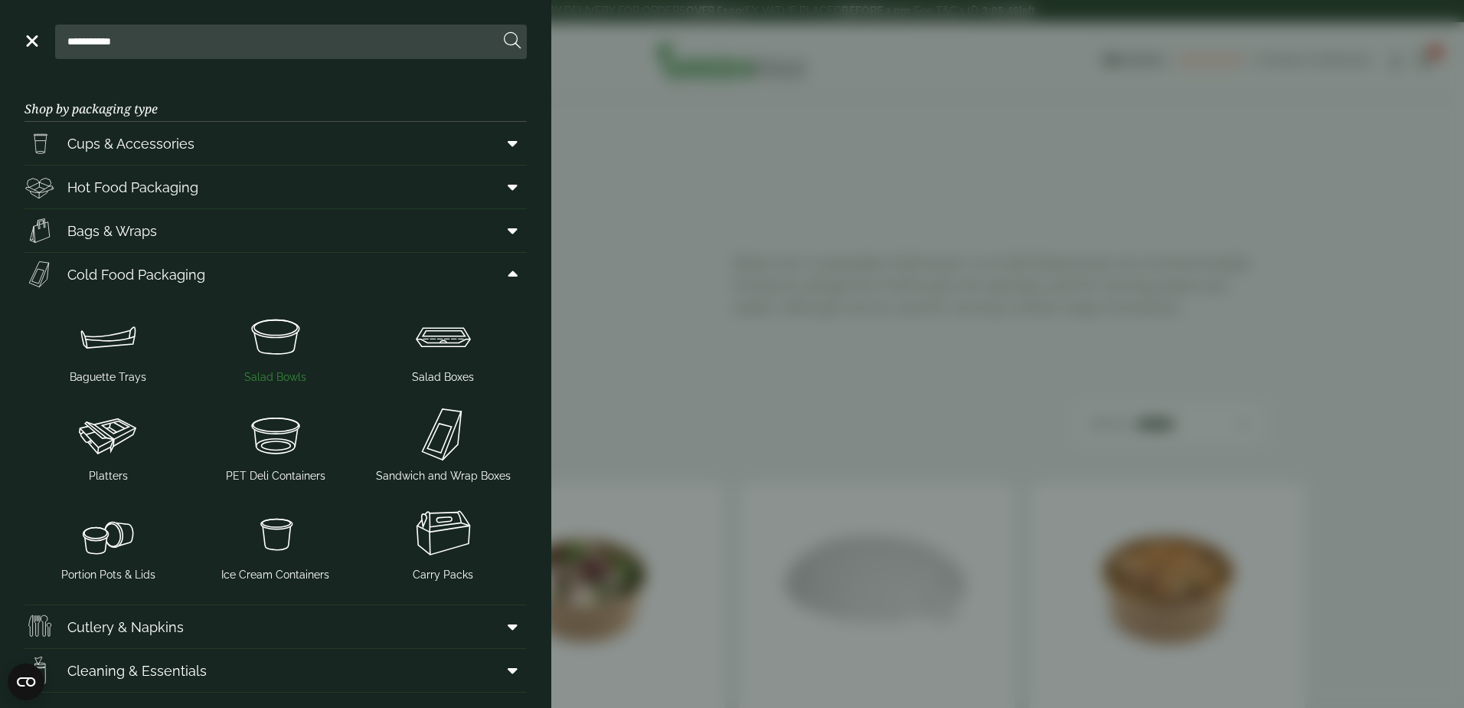
click at [274, 355] on img at bounding box center [275, 335] width 155 height 61
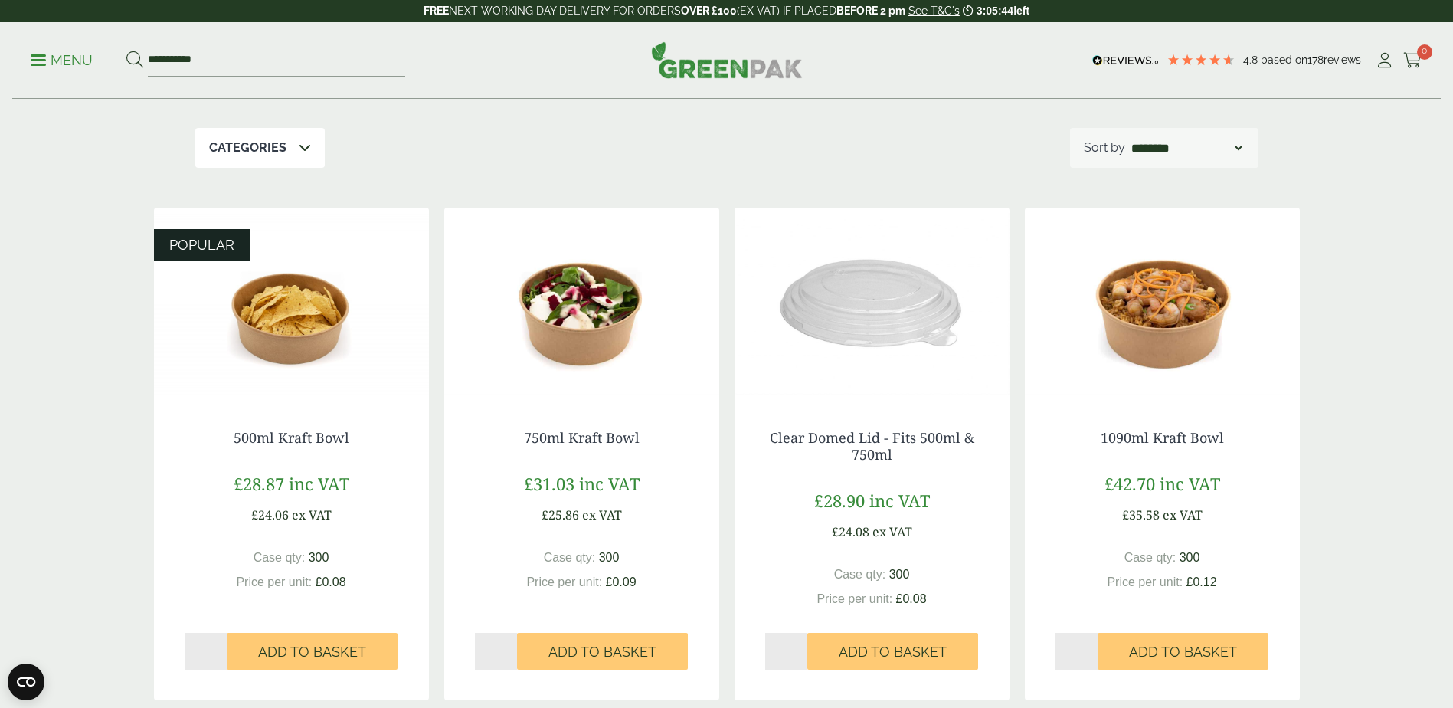
scroll to position [128, 0]
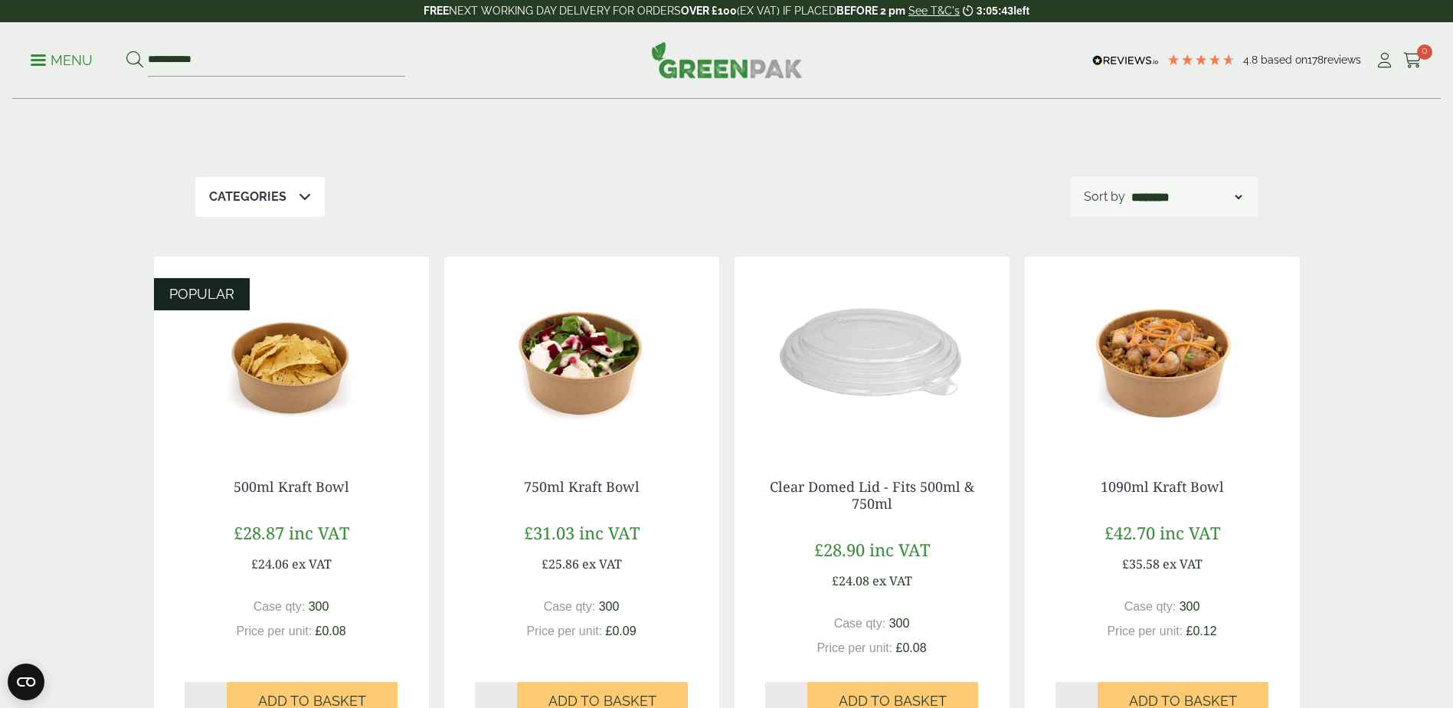
click at [1224, 201] on select "**********" at bounding box center [1186, 197] width 116 height 18
select select "*********"
click at [1128, 188] on select "**********" at bounding box center [1186, 197] width 116 height 18
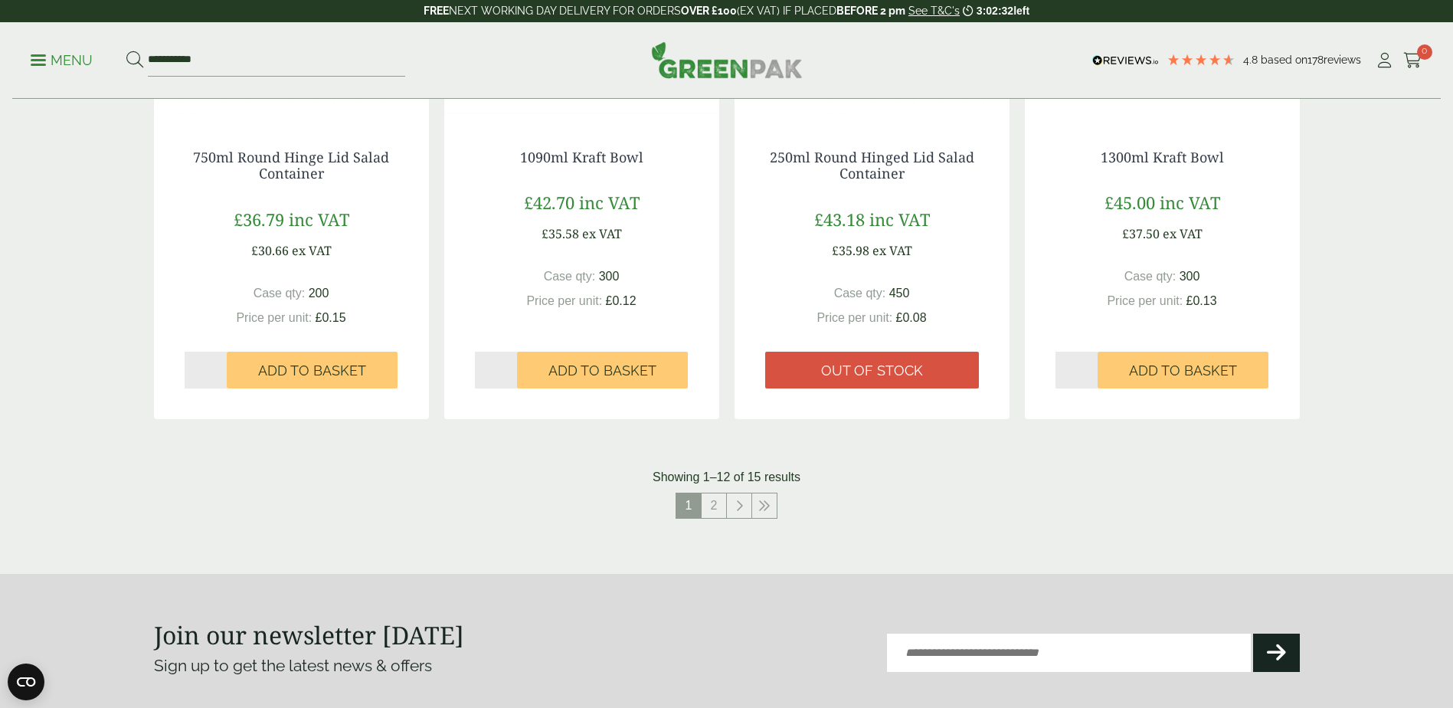
scroll to position [1532, 0]
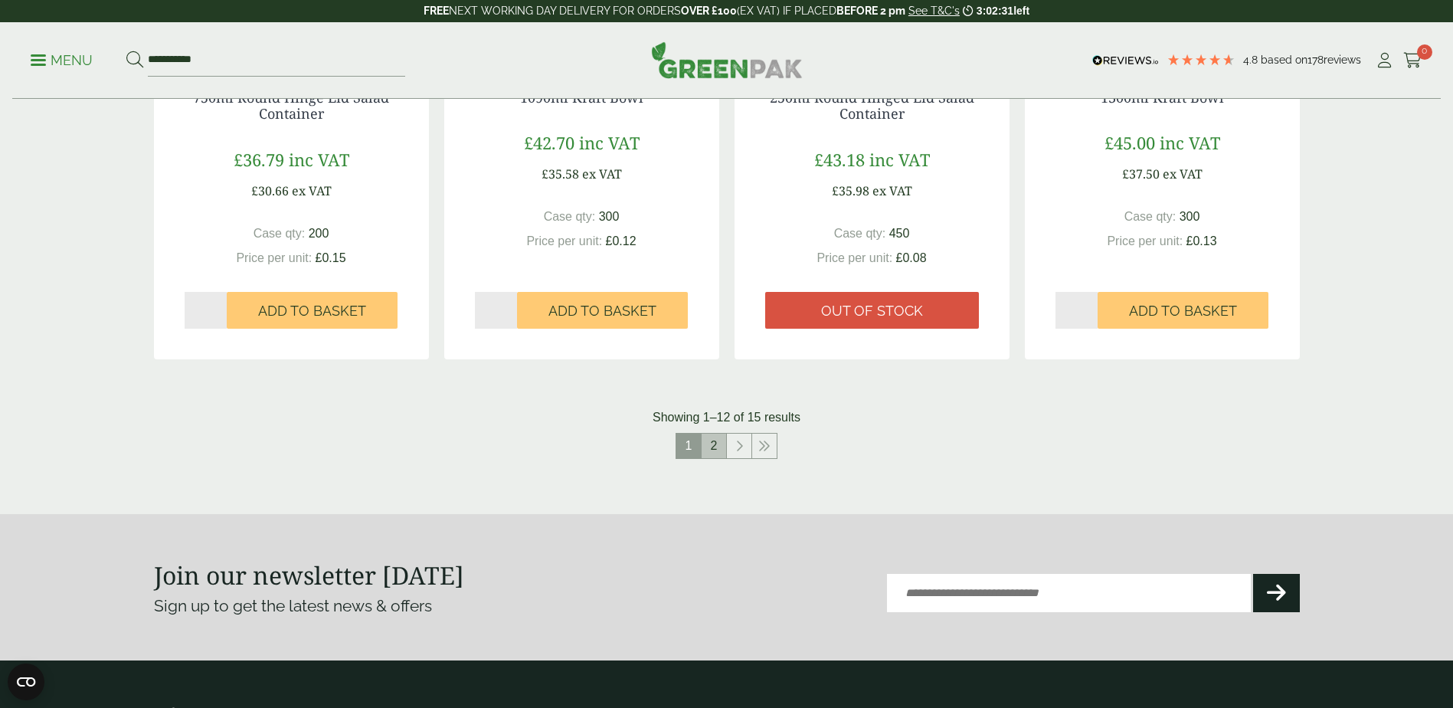
click at [719, 453] on link "2" at bounding box center [713, 445] width 25 height 25
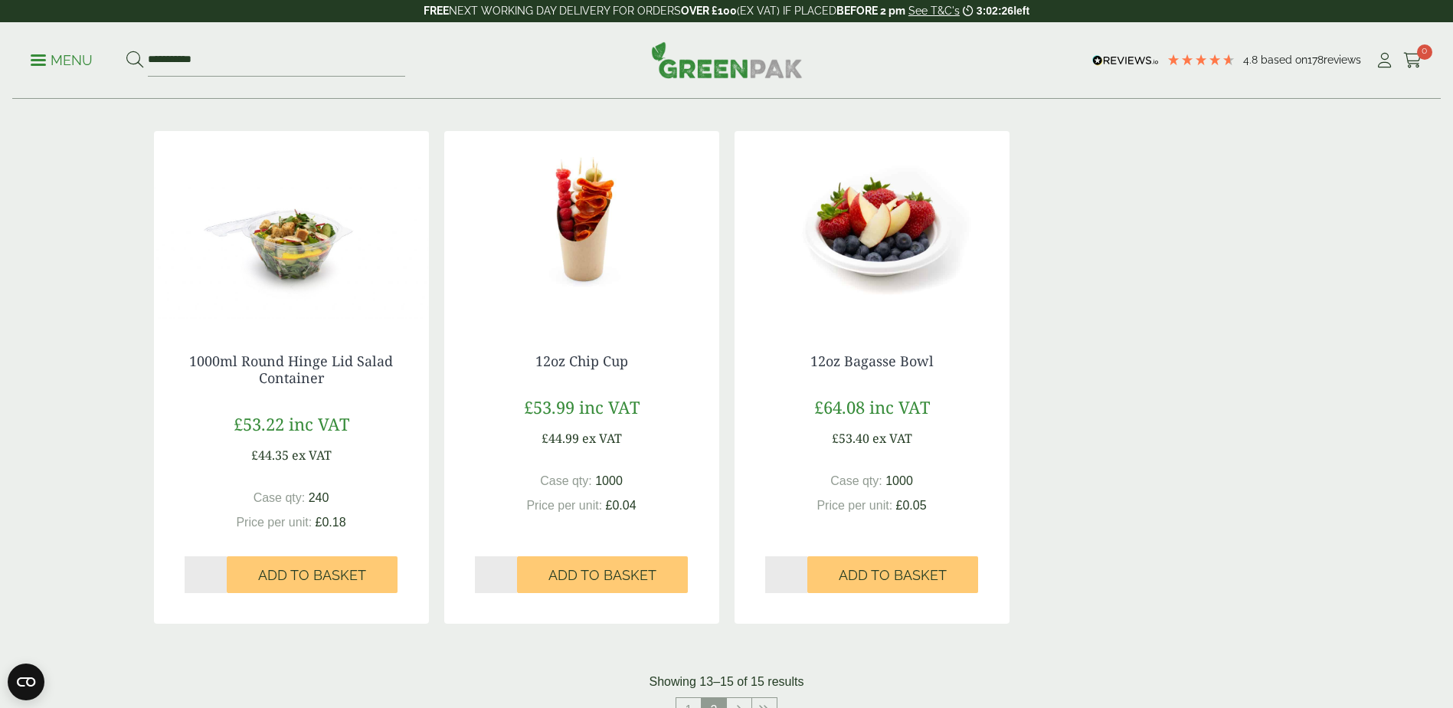
scroll to position [255, 0]
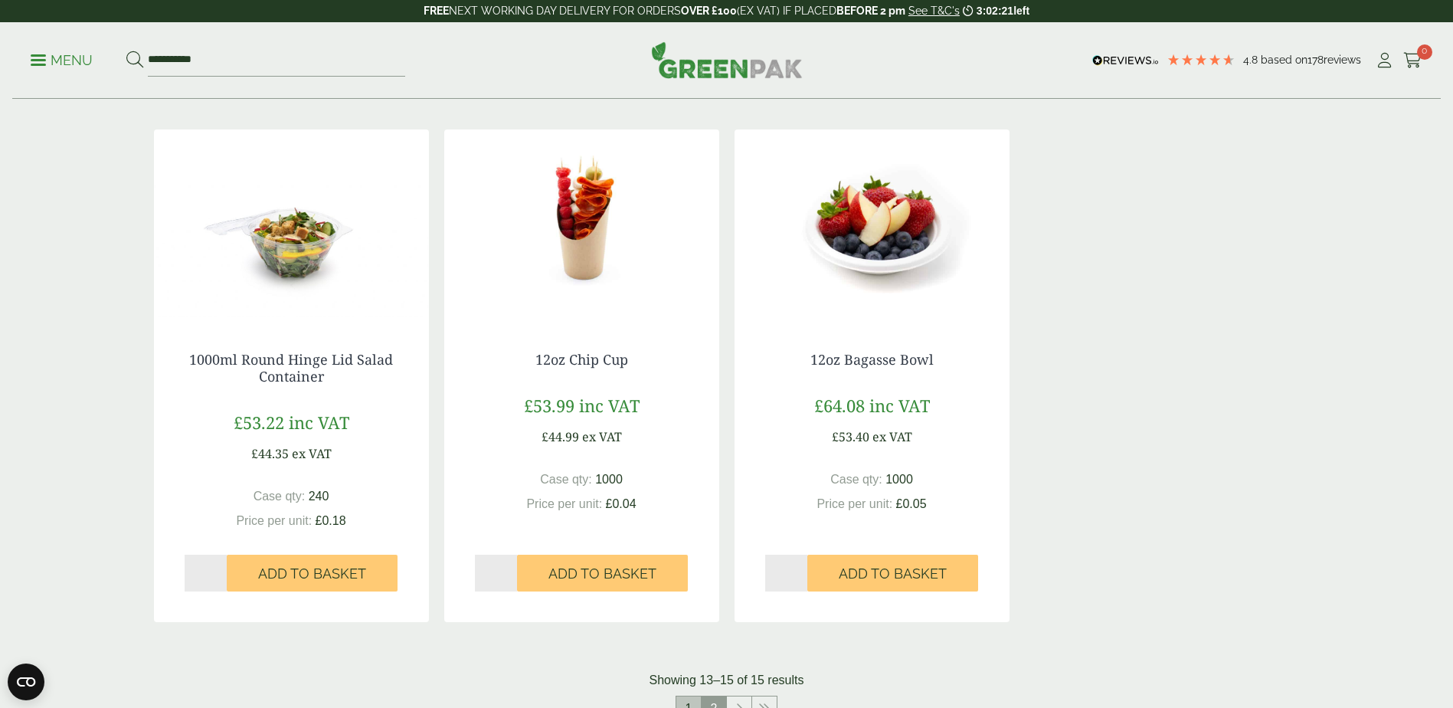
click at [692, 707] on link "1" at bounding box center [688, 708] width 25 height 25
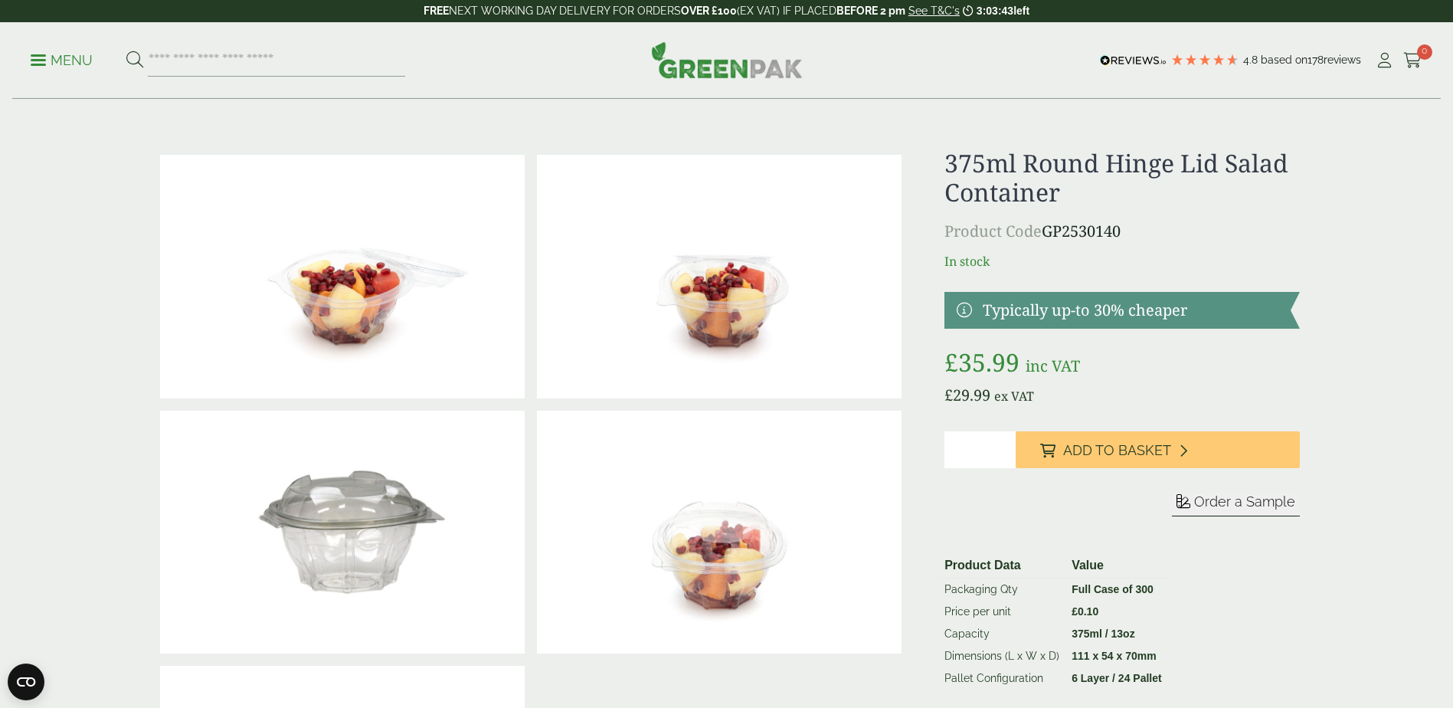
click at [1064, 301] on link at bounding box center [1121, 310] width 355 height 37
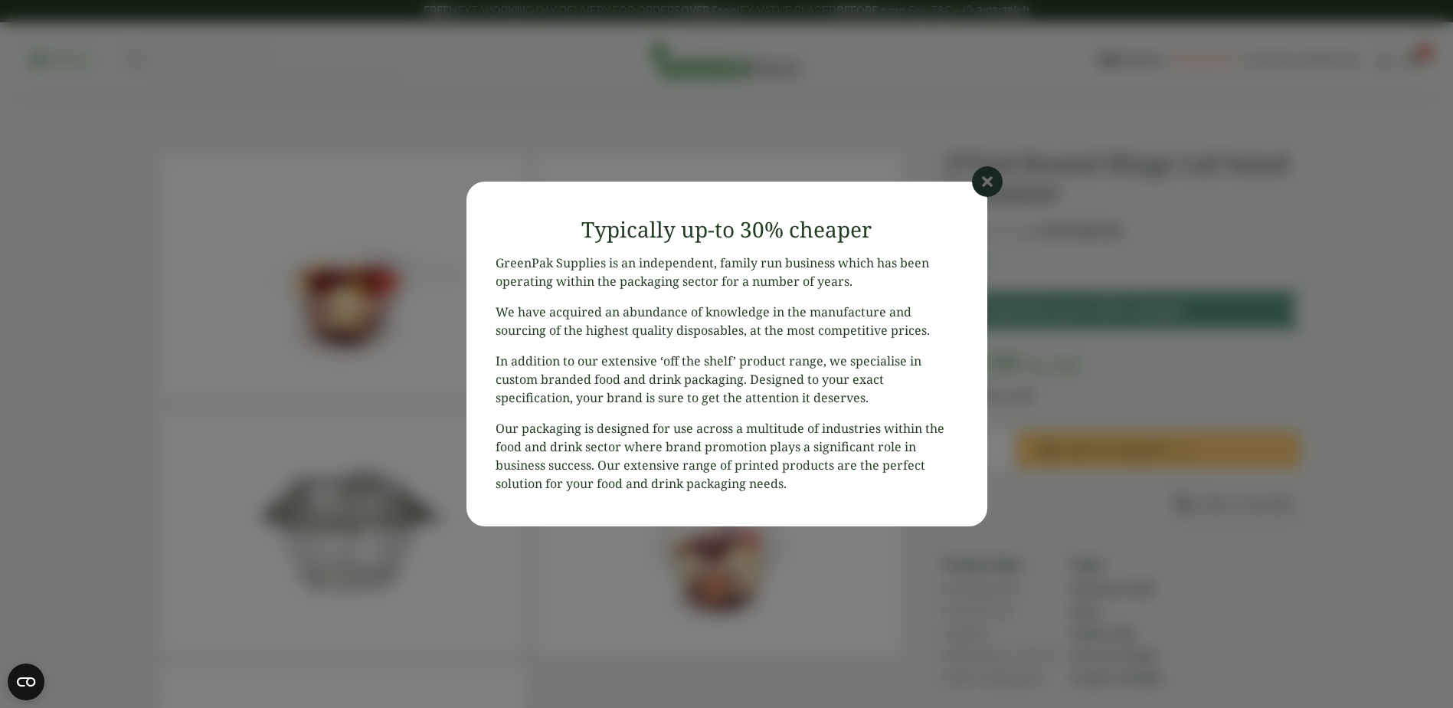
click at [979, 175] on icon at bounding box center [987, 181] width 31 height 31
